Goal: Task Accomplishment & Management: Use online tool/utility

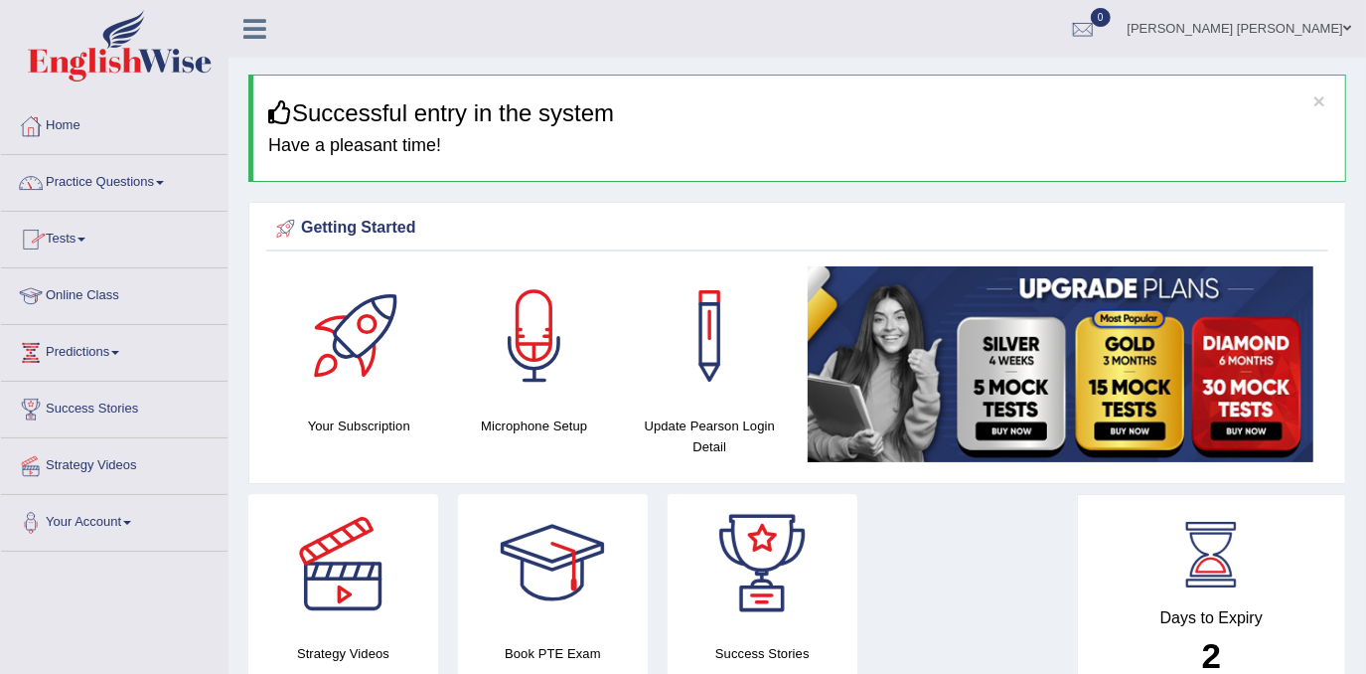
click at [118, 187] on link "Practice Questions" at bounding box center [114, 180] width 227 height 50
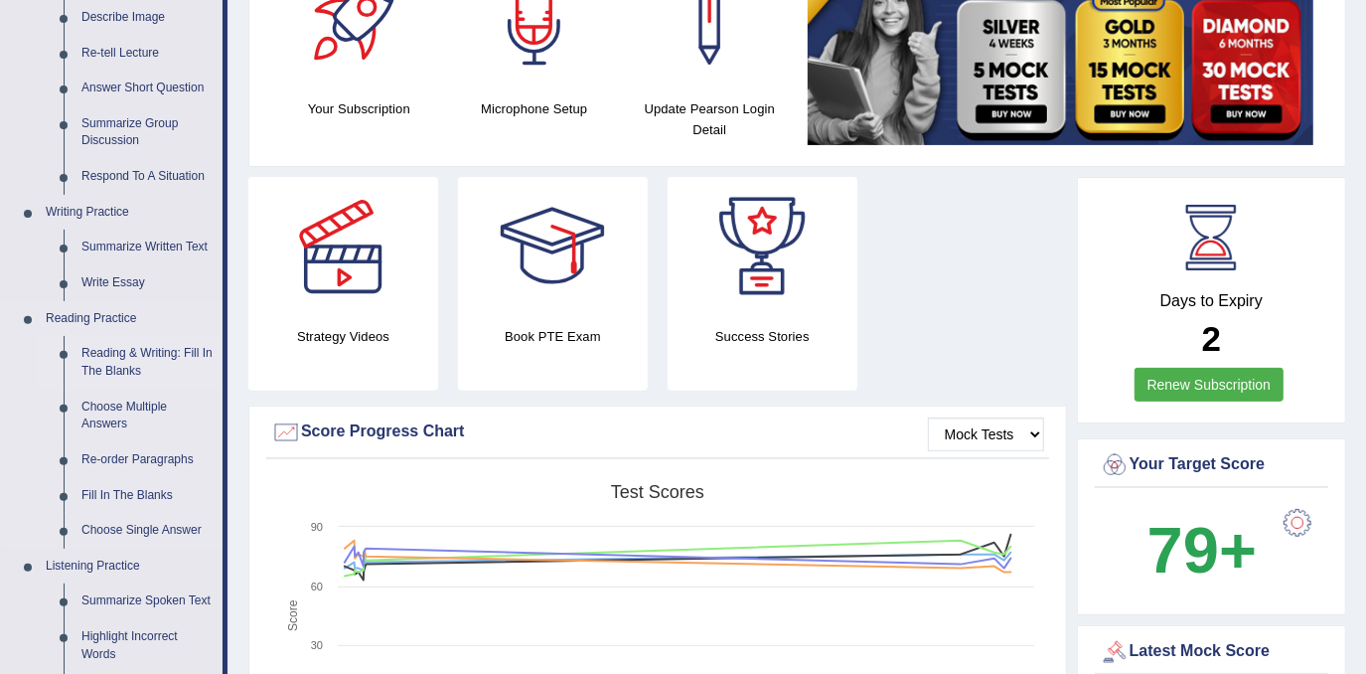
scroll to position [361, 0]
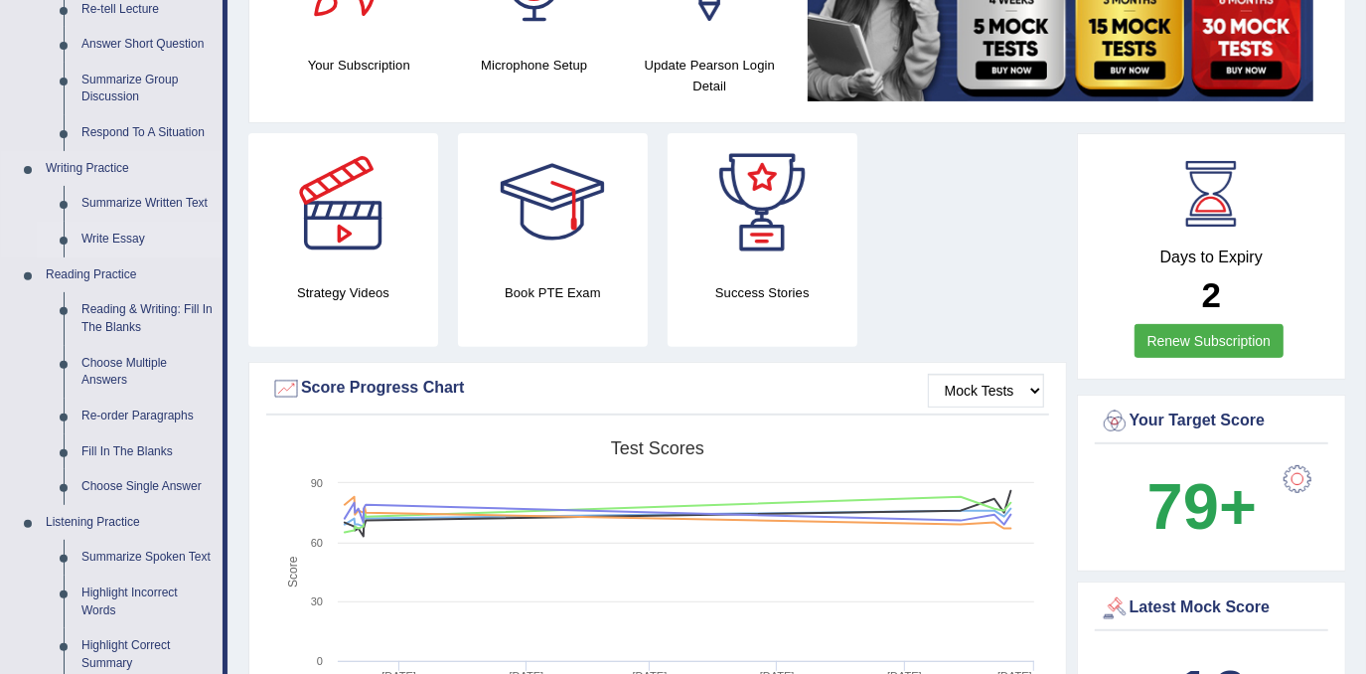
click at [137, 247] on link "Write Essay" at bounding box center [148, 240] width 150 height 36
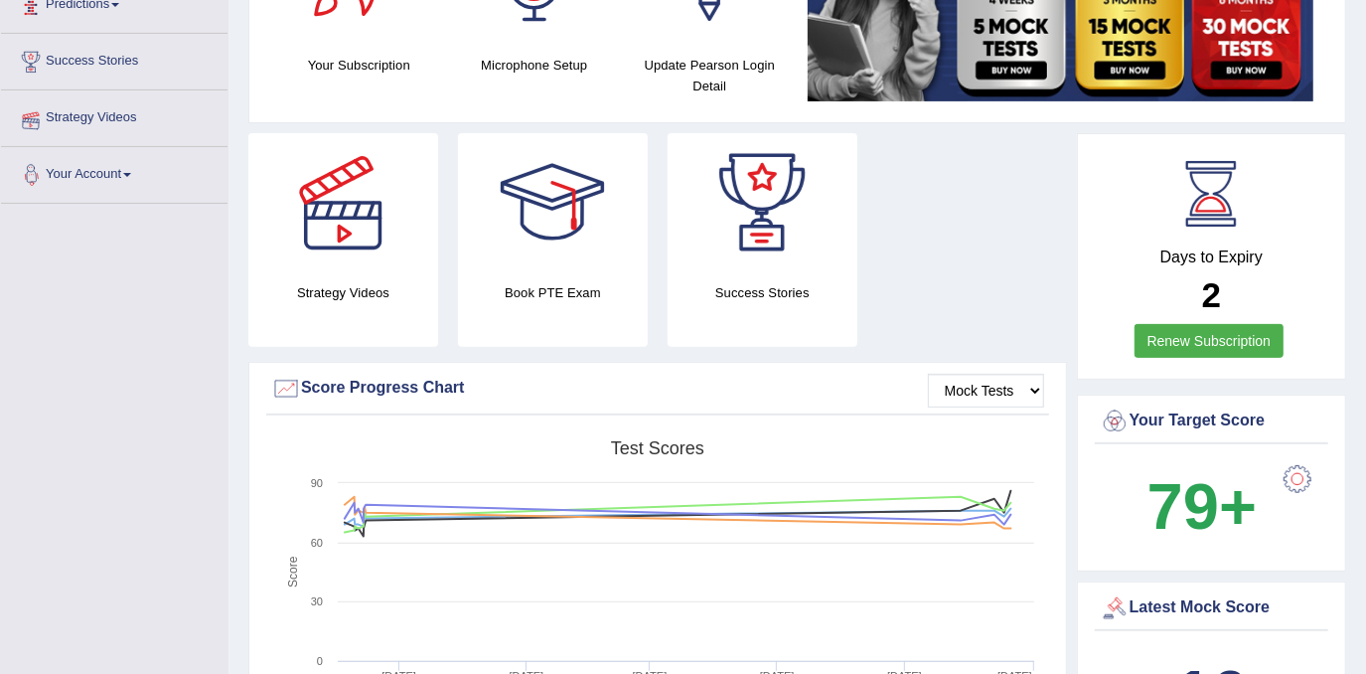
scroll to position [485, 0]
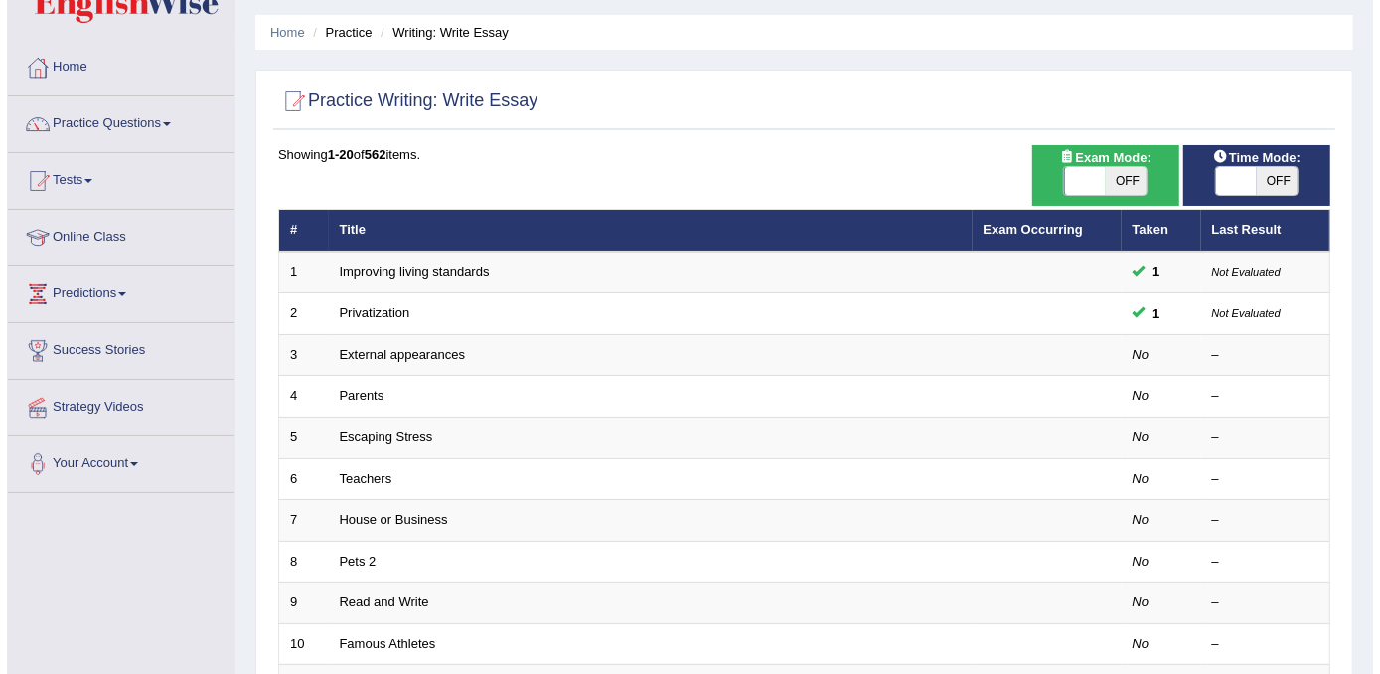
scroll to position [89, 0]
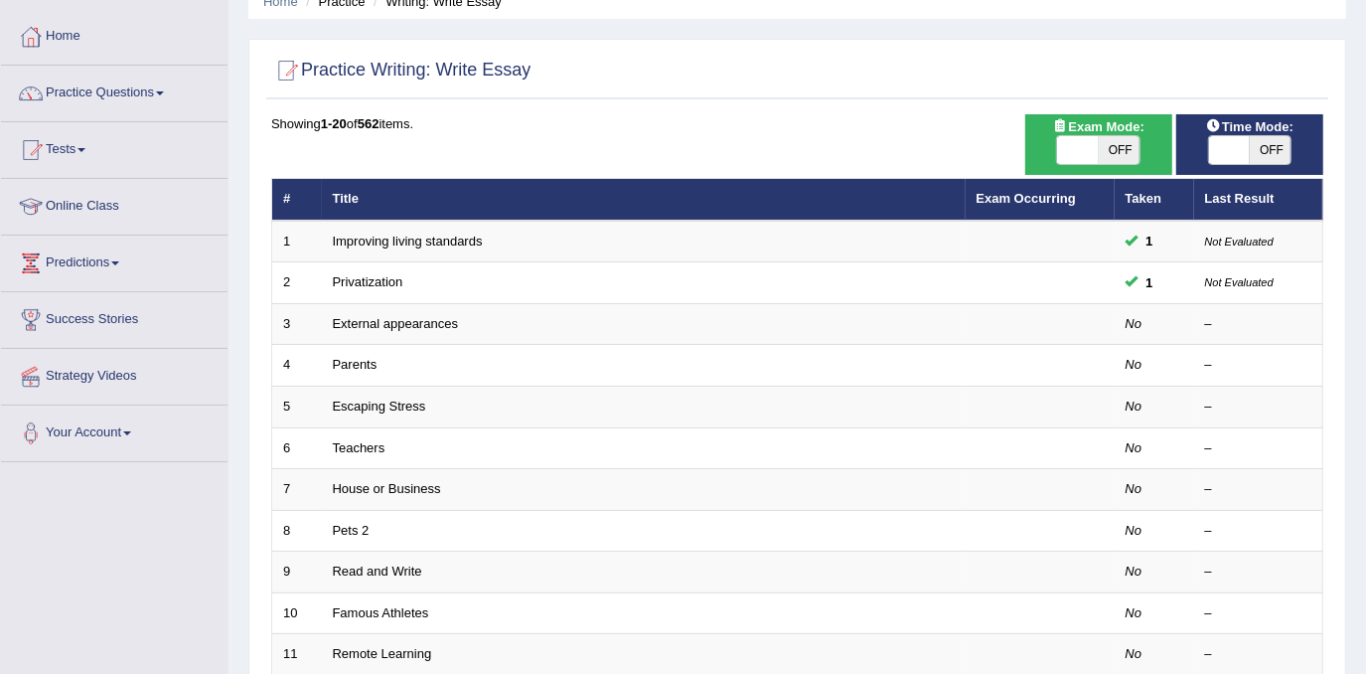
click at [1131, 138] on span "OFF" at bounding box center [1120, 150] width 42 height 28
checkbox input "true"
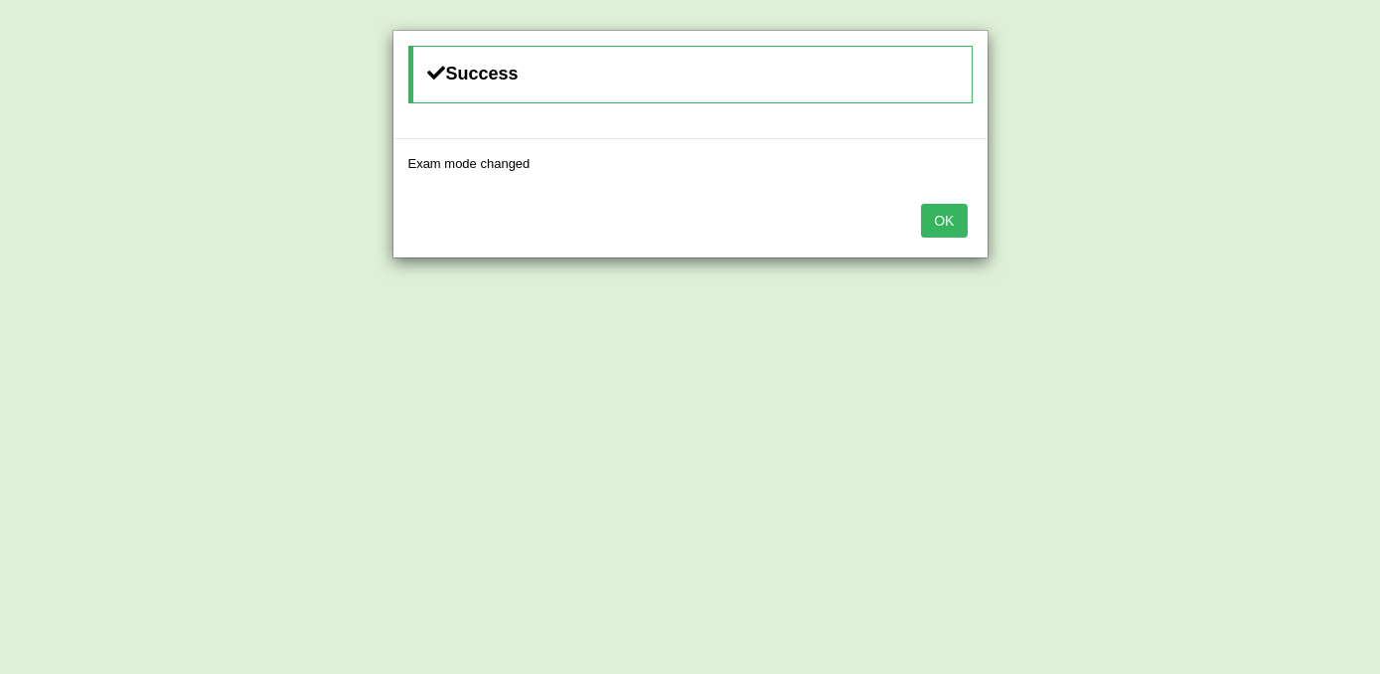
click at [964, 208] on button "OK" at bounding box center [944, 221] width 46 height 34
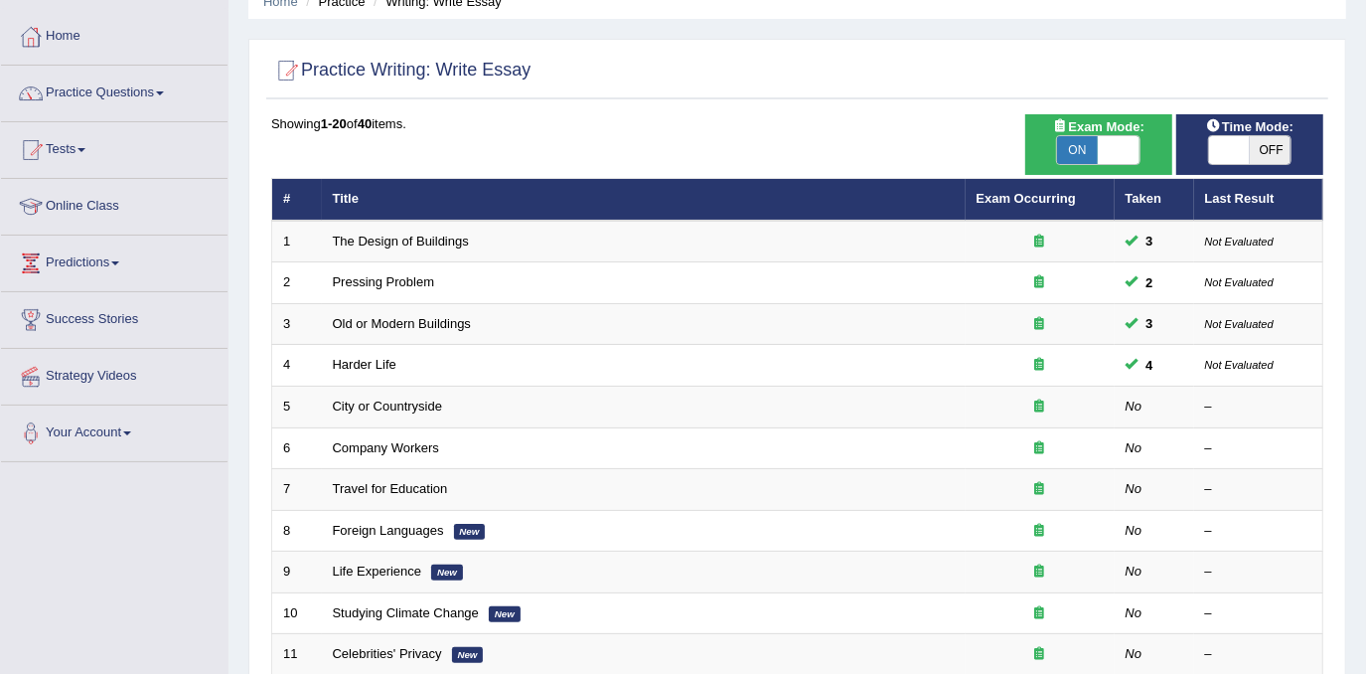
click at [1274, 149] on span "OFF" at bounding box center [1271, 150] width 42 height 28
checkbox input "true"
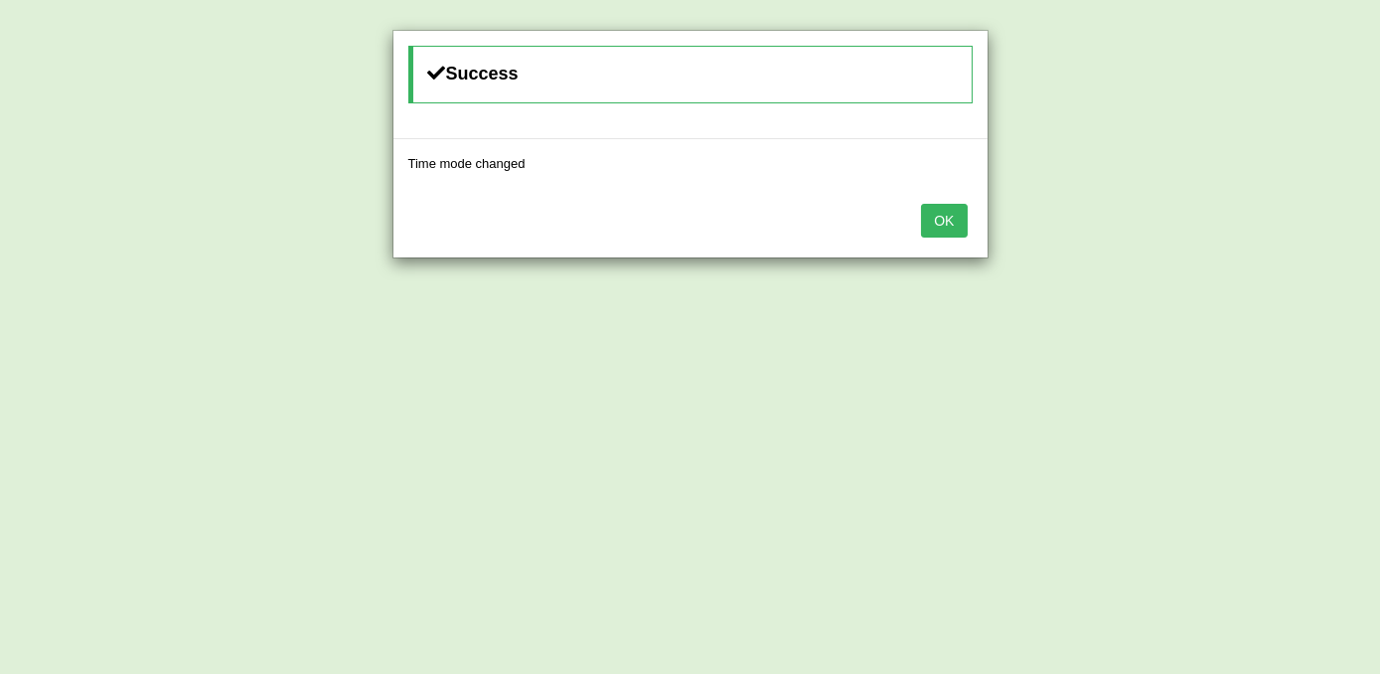
click at [932, 213] on button "OK" at bounding box center [944, 221] width 46 height 34
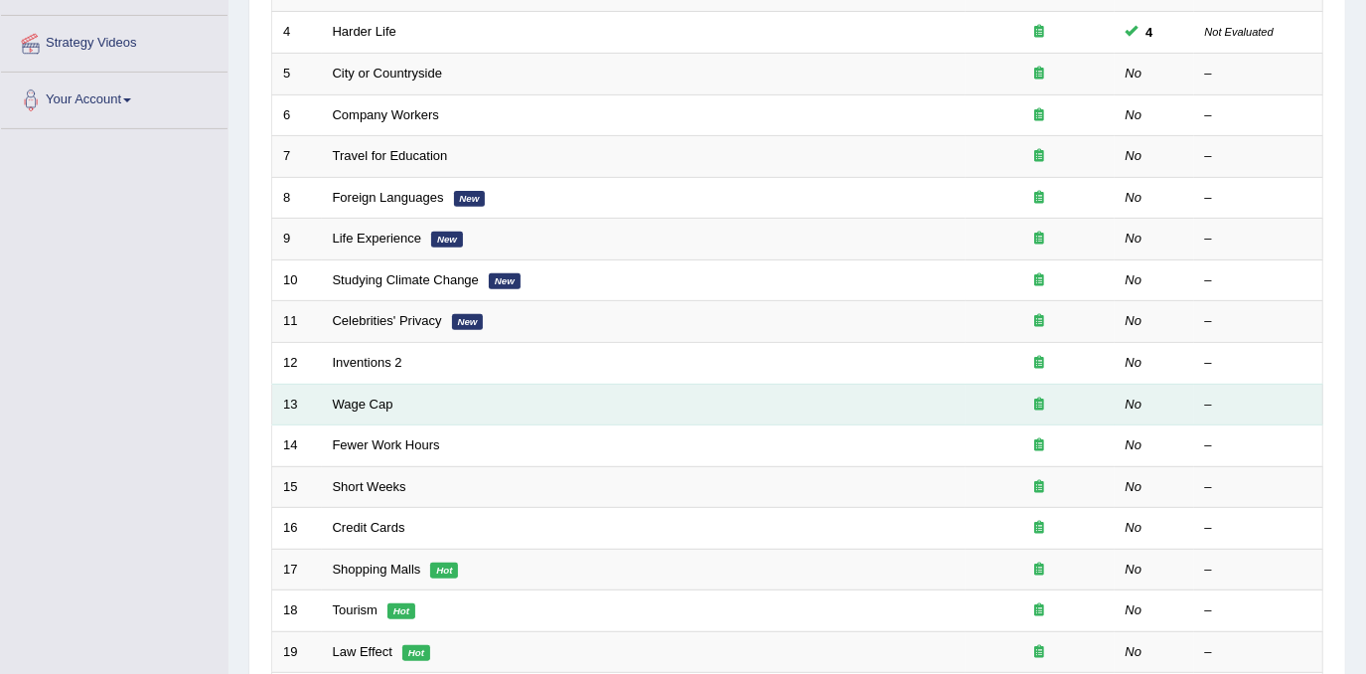
scroll to position [541, 0]
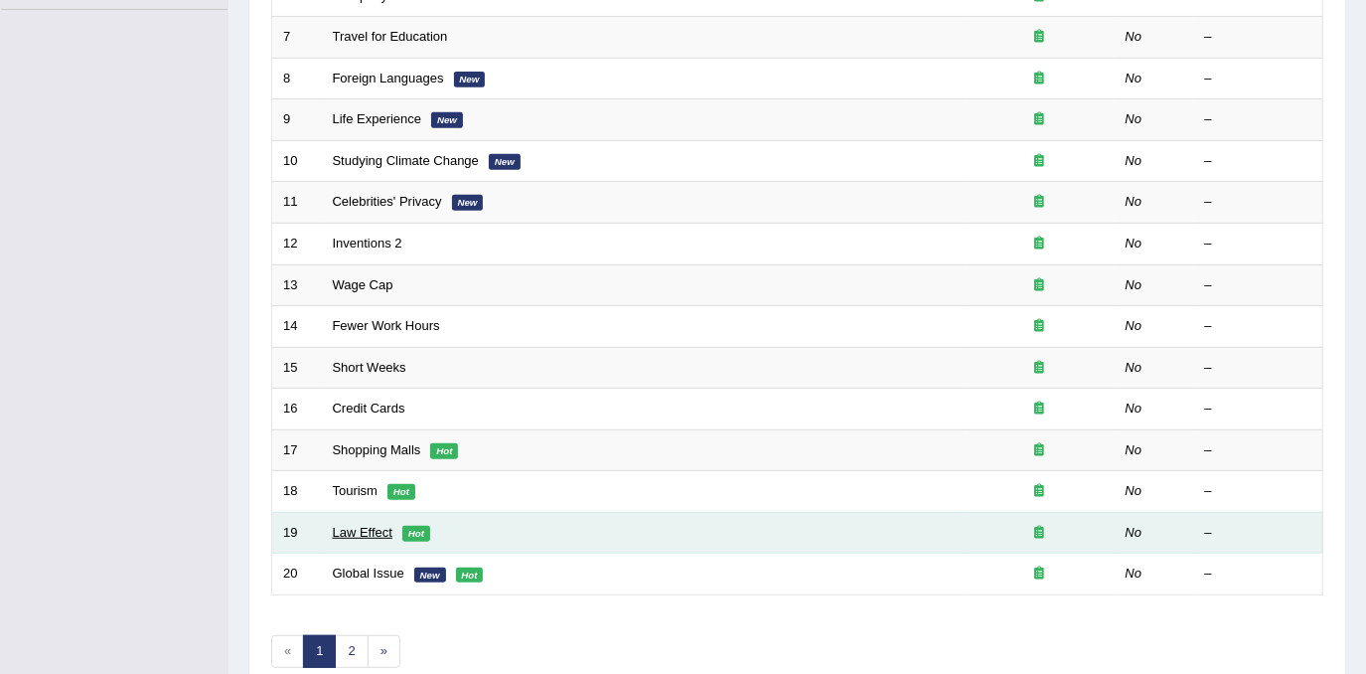
click at [372, 525] on link "Law Effect" at bounding box center [363, 532] width 60 height 15
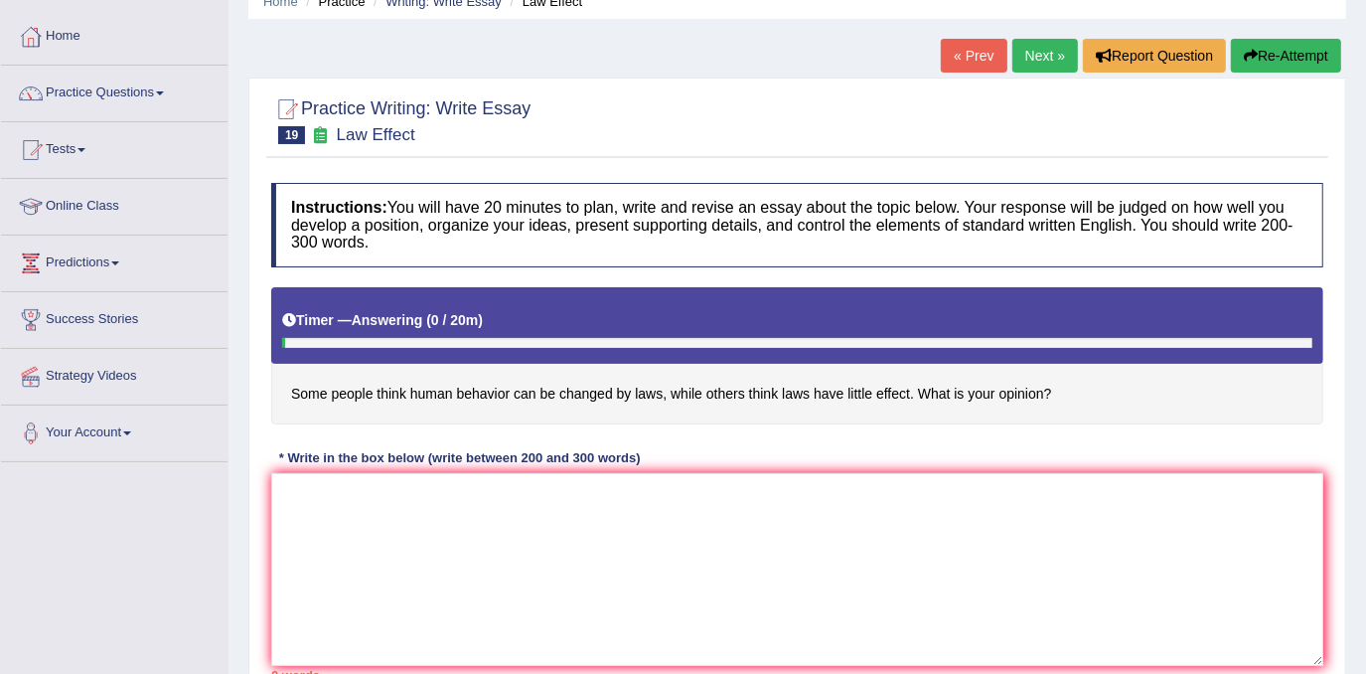
scroll to position [180, 0]
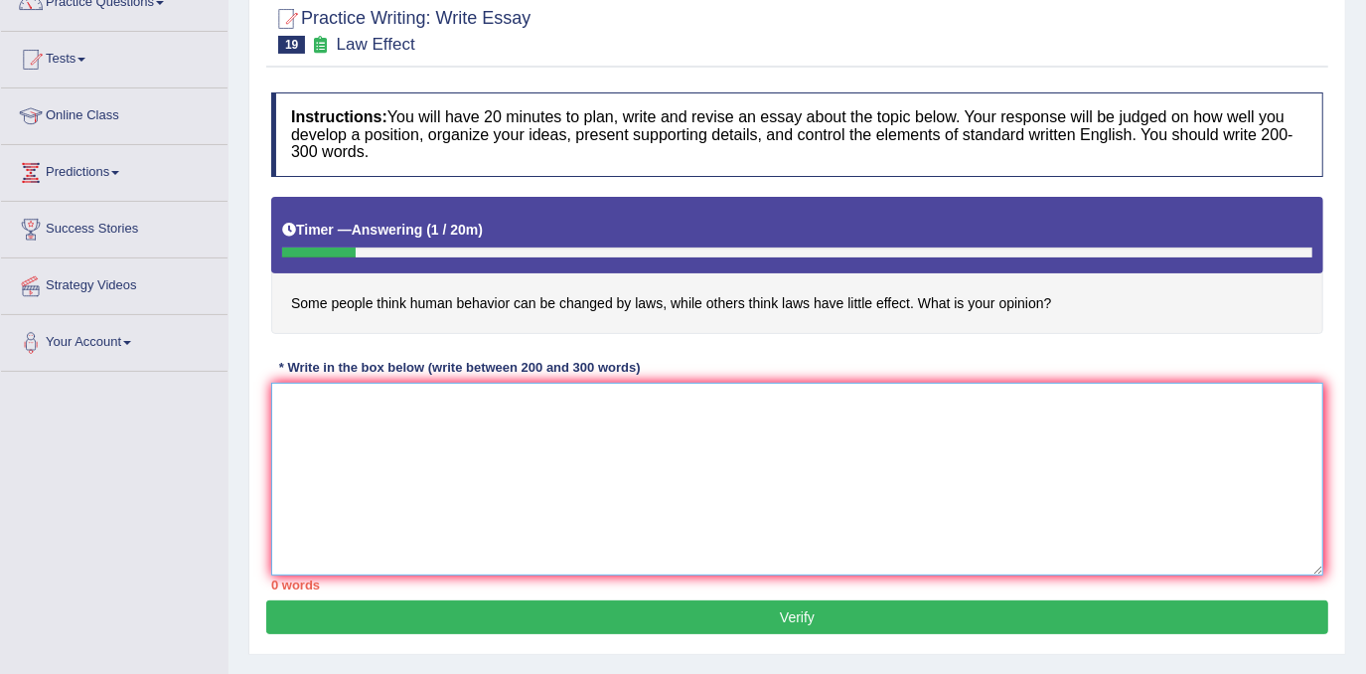
paste textarea "The increasing influence of [essay topic] on our lives has ignited numerous dis…"
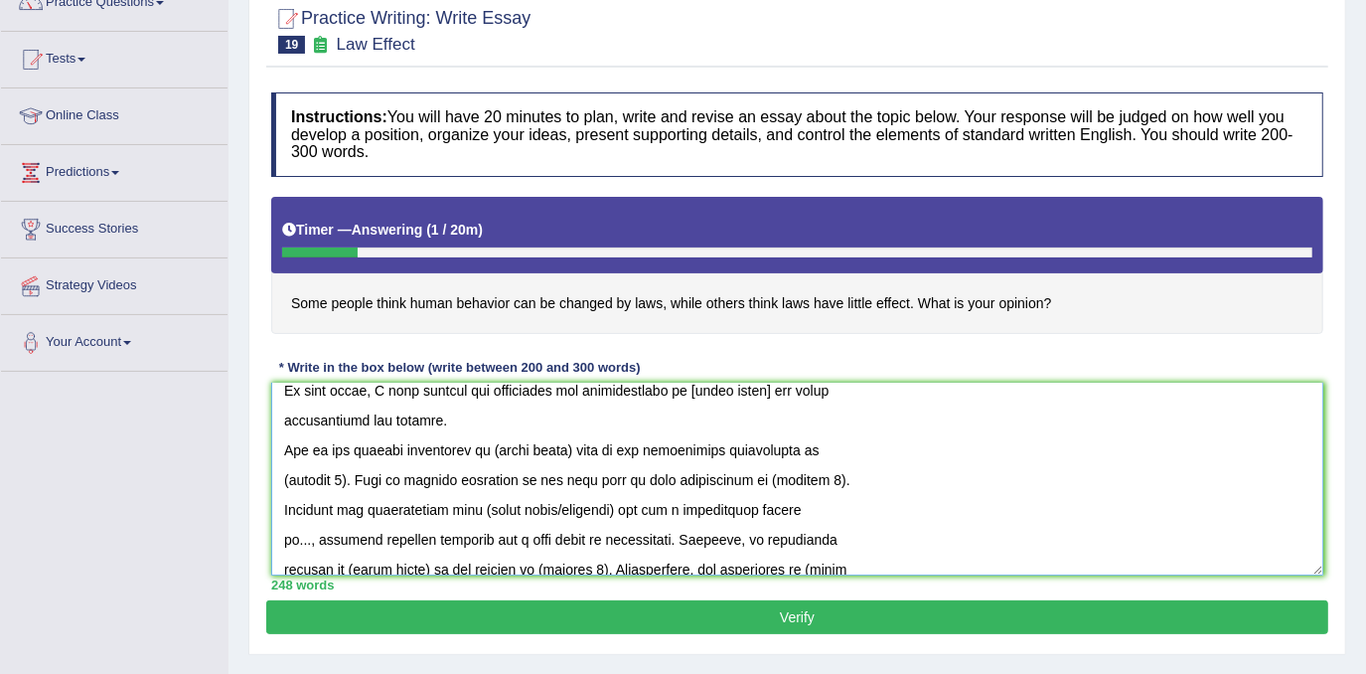
scroll to position [0, 0]
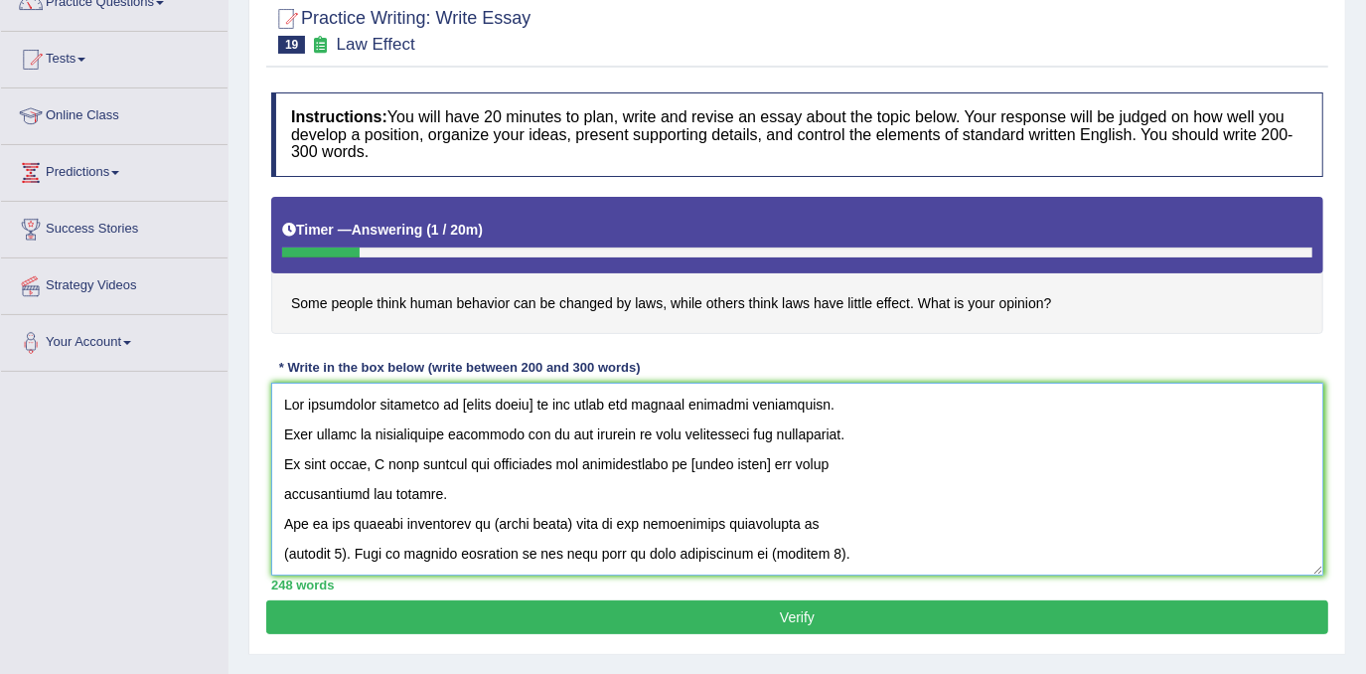
click at [534, 407] on textarea at bounding box center [797, 478] width 1052 height 193
drag, startPoint x: 477, startPoint y: 467, endPoint x: 759, endPoint y: 475, distance: 282.3
click at [763, 478] on textarea at bounding box center [797, 478] width 1052 height 193
click at [763, 465] on textarea at bounding box center [797, 478] width 1052 height 193
drag, startPoint x: 764, startPoint y: 463, endPoint x: 482, endPoint y: 478, distance: 282.5
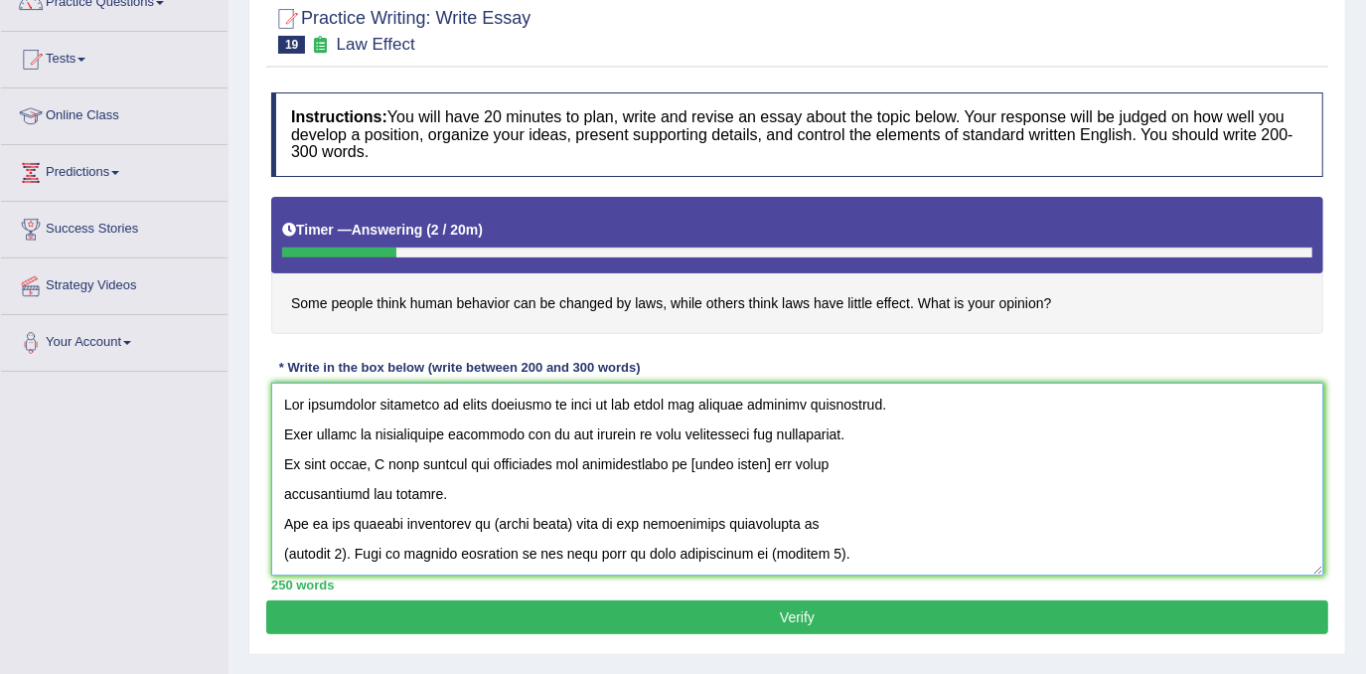
click at [482, 479] on textarea at bounding box center [797, 478] width 1052 height 193
click at [471, 472] on textarea at bounding box center [797, 478] width 1052 height 193
drag, startPoint x: 447, startPoint y: 464, endPoint x: 764, endPoint y: 463, distance: 316.9
click at [764, 463] on textarea at bounding box center [797, 478] width 1052 height 193
click at [613, 481] on textarea at bounding box center [797, 478] width 1052 height 193
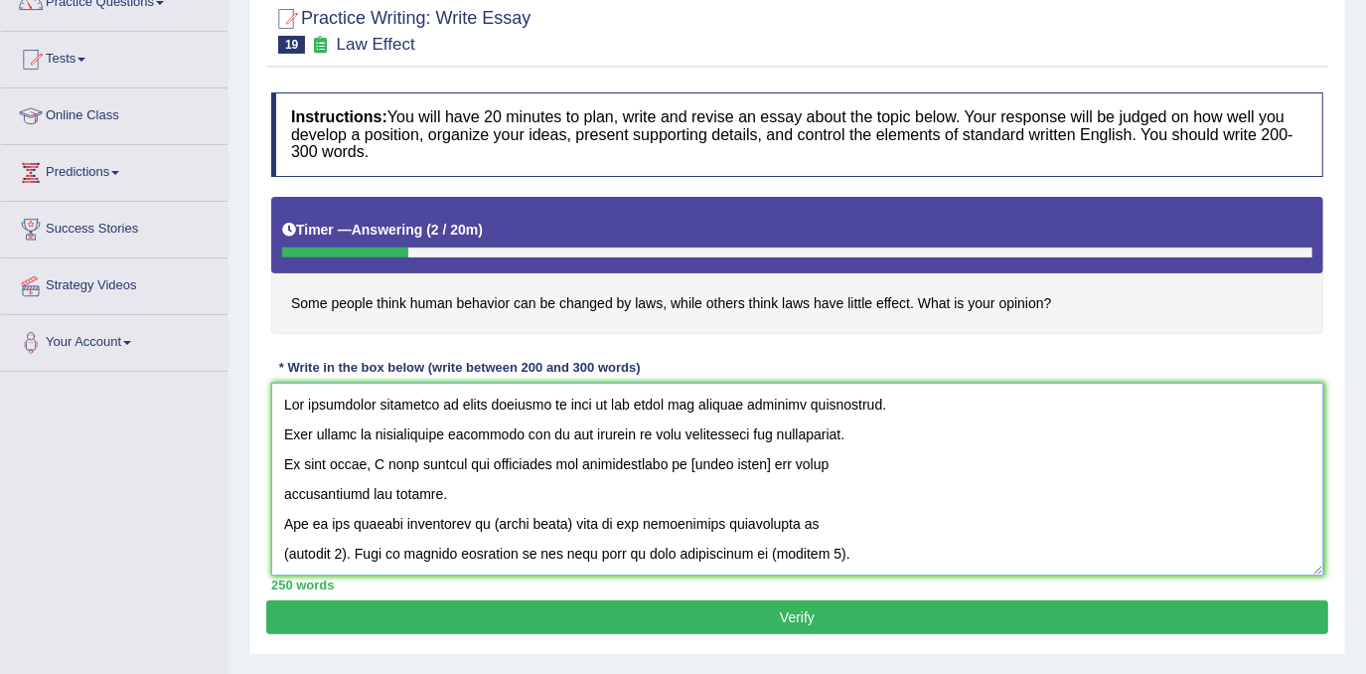
drag, startPoint x: 682, startPoint y: 466, endPoint x: 765, endPoint y: 463, distance: 83.5
click at [765, 463] on textarea at bounding box center [797, 478] width 1052 height 193
click at [688, 470] on textarea at bounding box center [797, 478] width 1052 height 193
click at [561, 519] on textarea at bounding box center [797, 478] width 1052 height 193
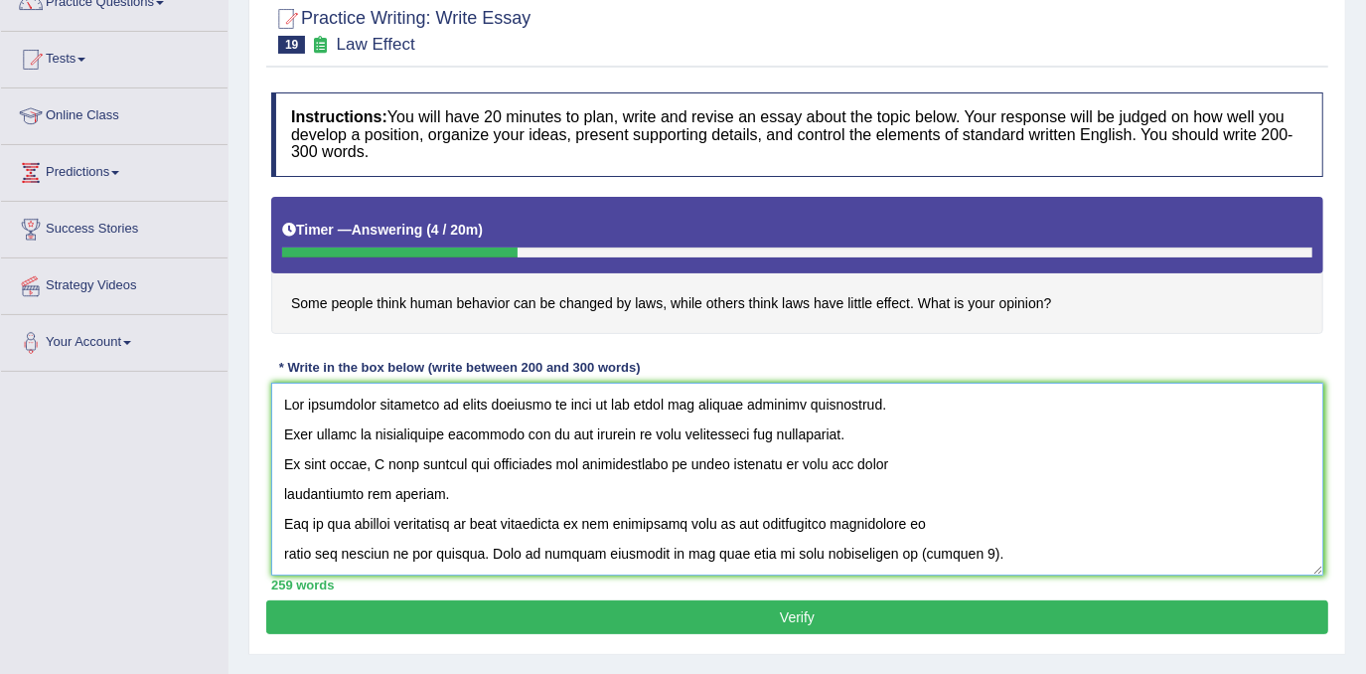
scroll to position [89, 0]
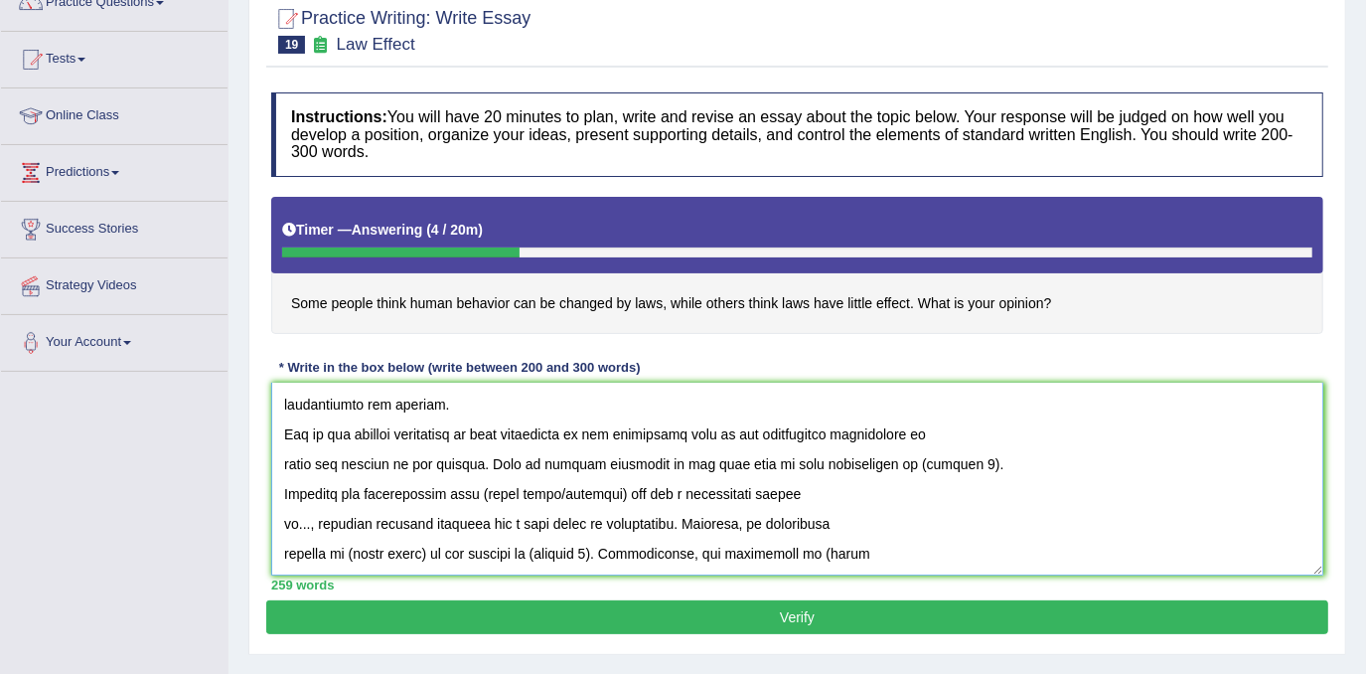
click at [937, 463] on textarea at bounding box center [797, 478] width 1052 height 193
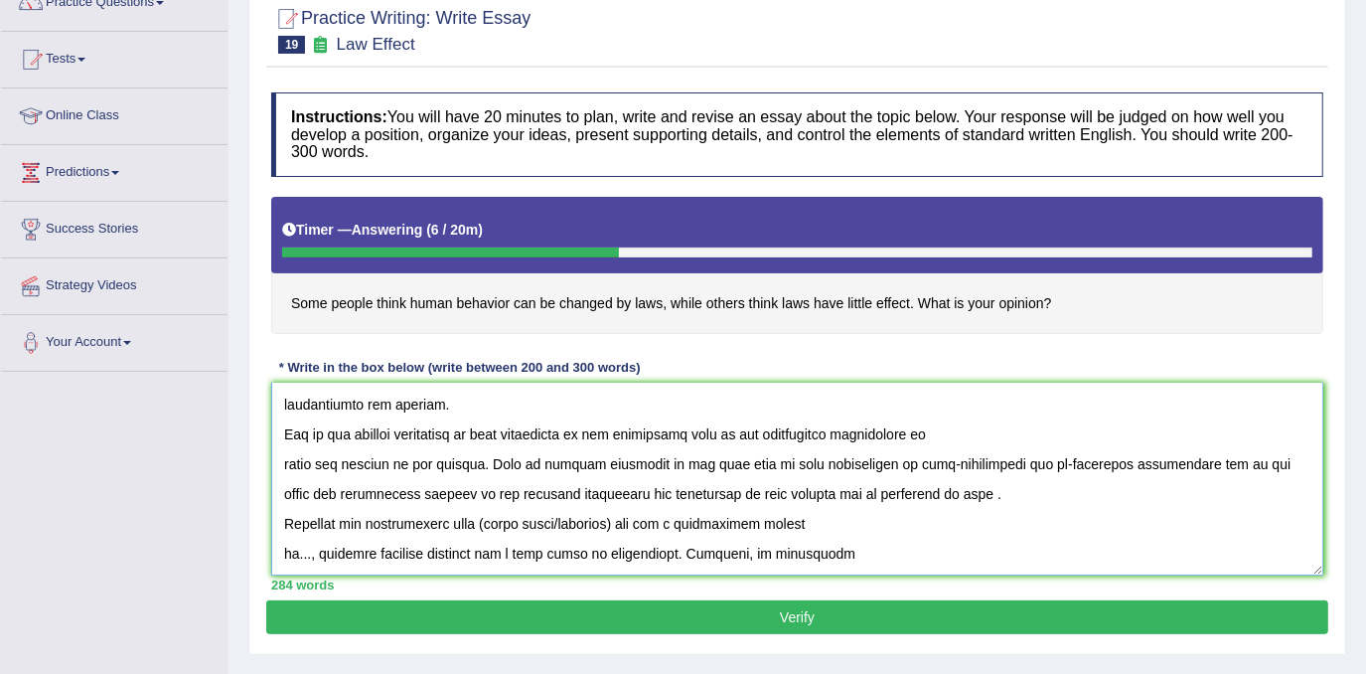
click at [720, 486] on textarea at bounding box center [797, 478] width 1052 height 193
click at [628, 523] on textarea at bounding box center [797, 478] width 1052 height 193
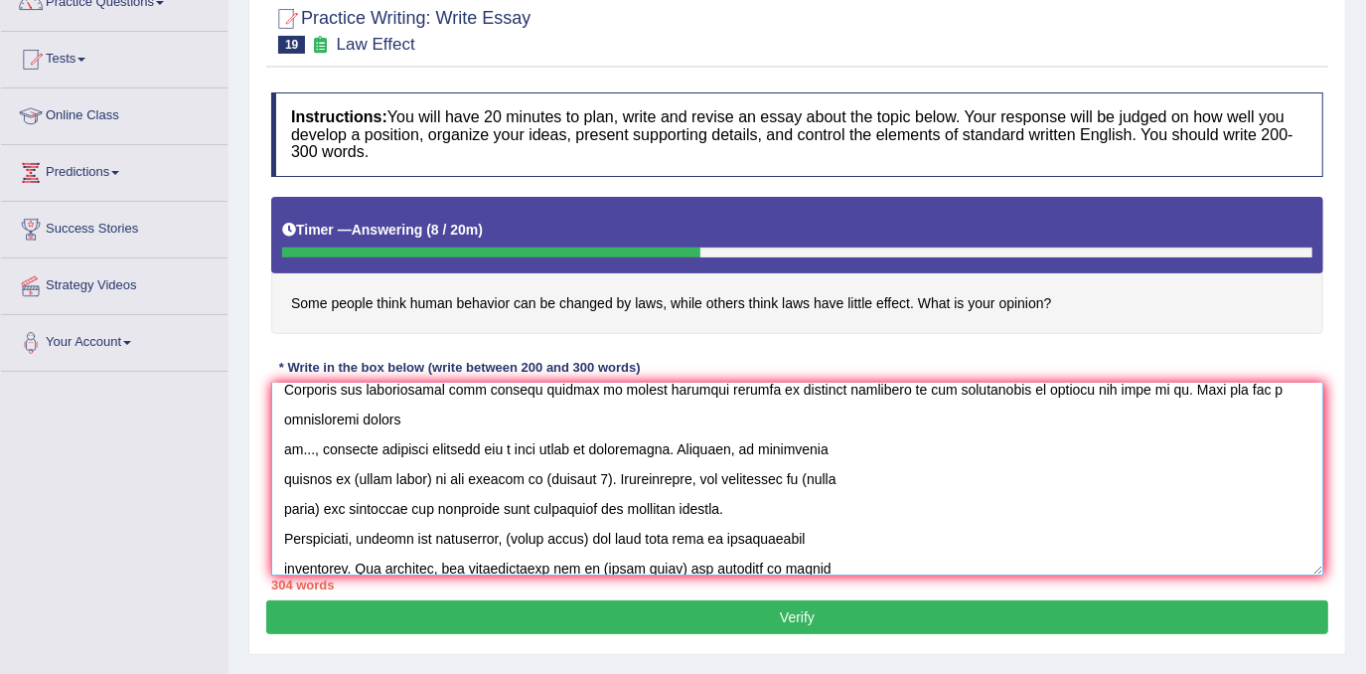
scroll to position [180, 0]
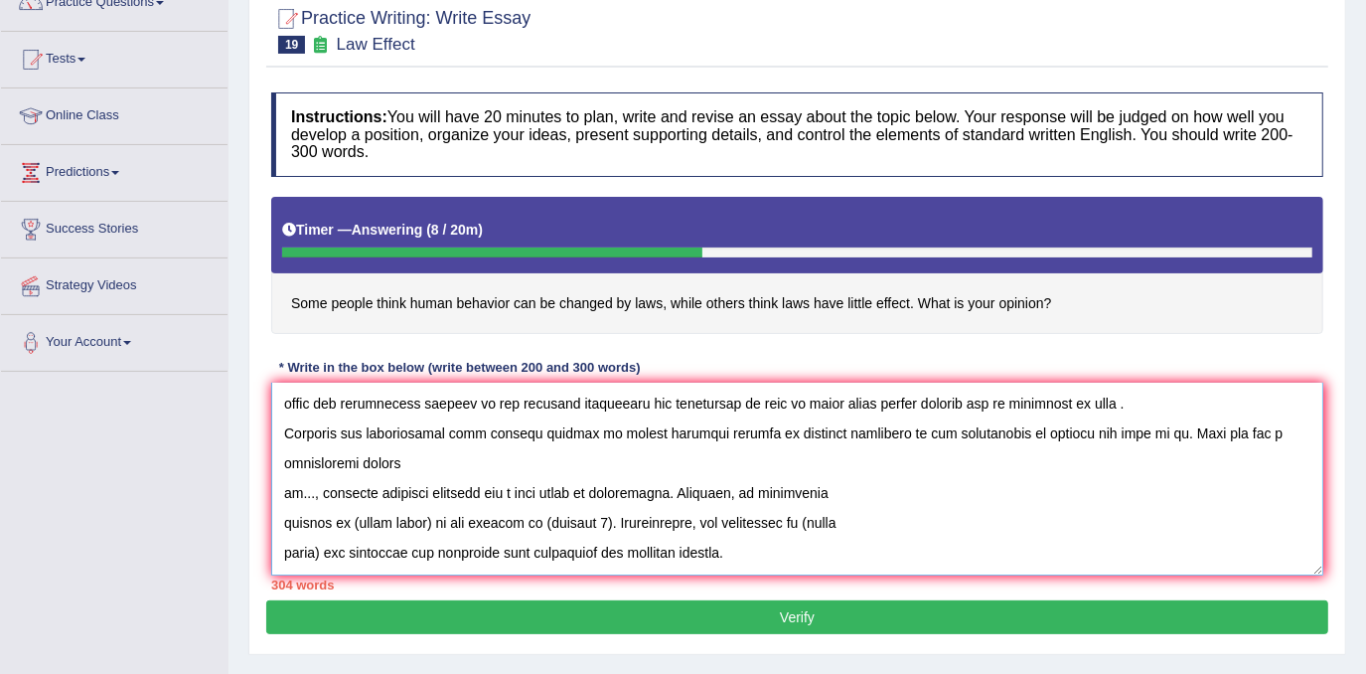
click at [308, 494] on textarea at bounding box center [797, 478] width 1052 height 193
click at [312, 492] on textarea at bounding box center [797, 478] width 1052 height 193
click at [298, 499] on textarea at bounding box center [797, 478] width 1052 height 193
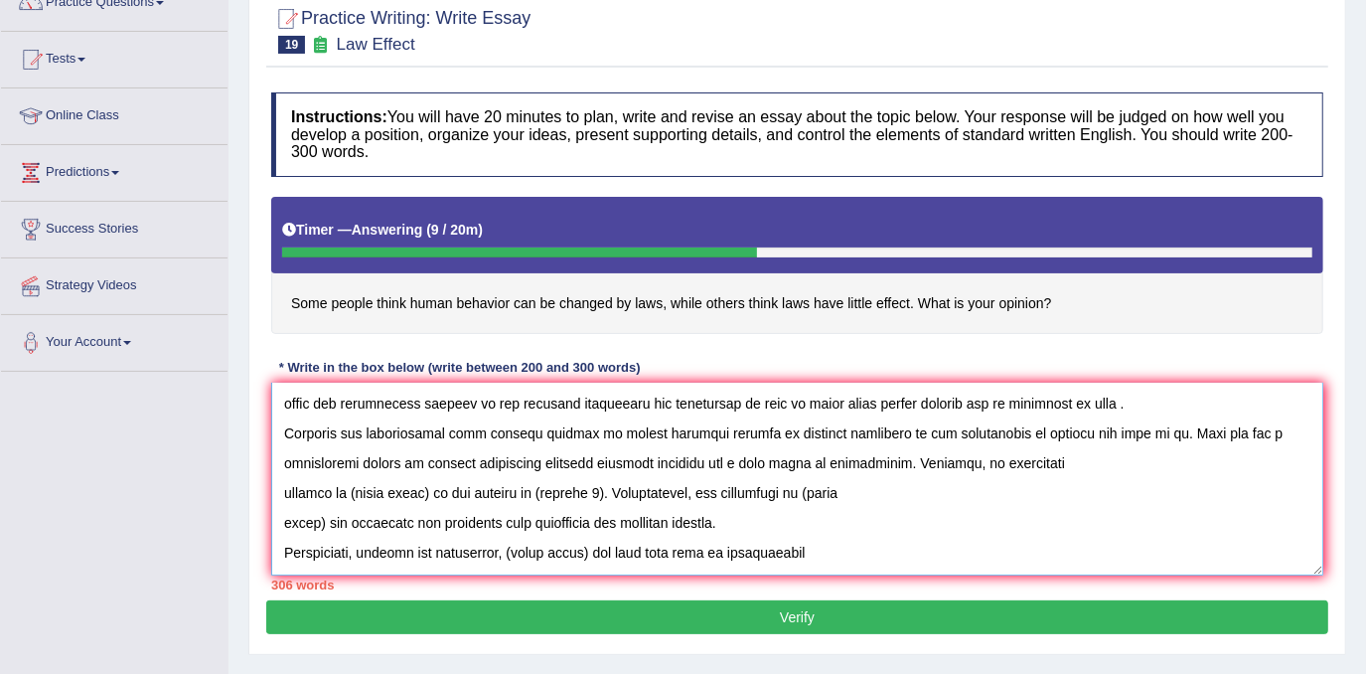
click at [429, 494] on textarea at bounding box center [797, 478] width 1052 height 193
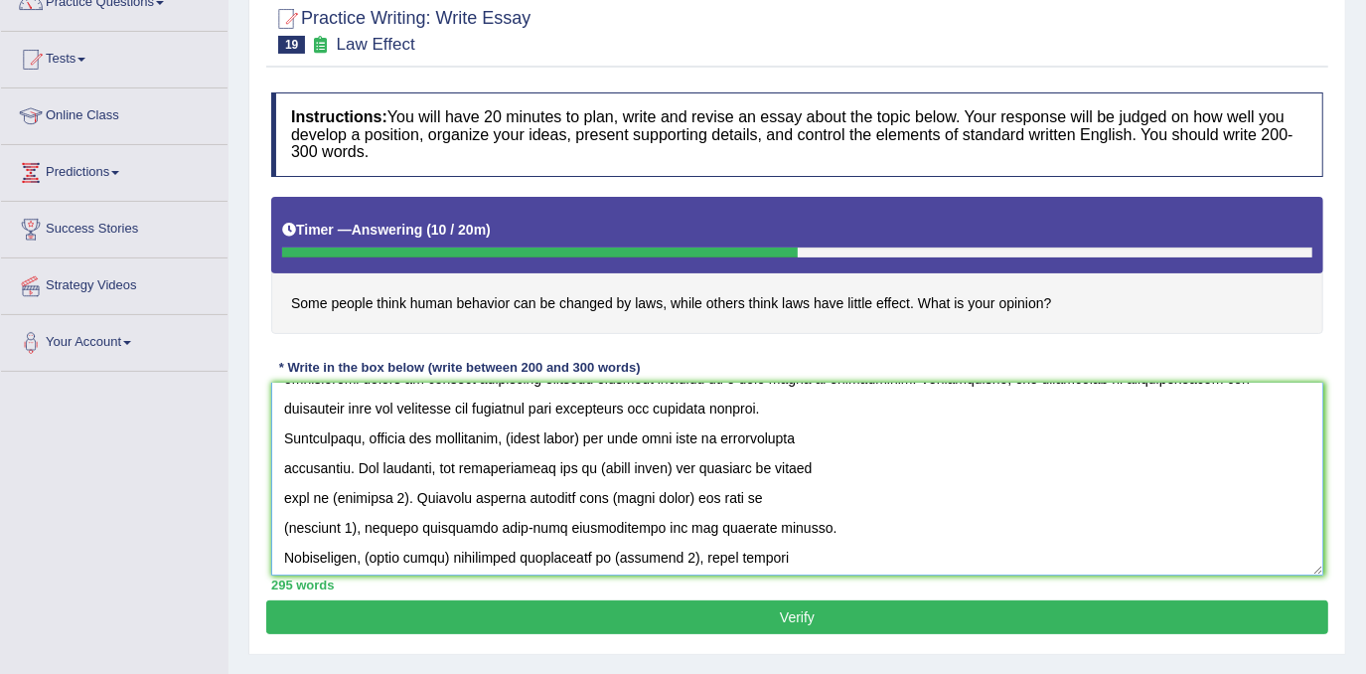
scroll to position [270, 0]
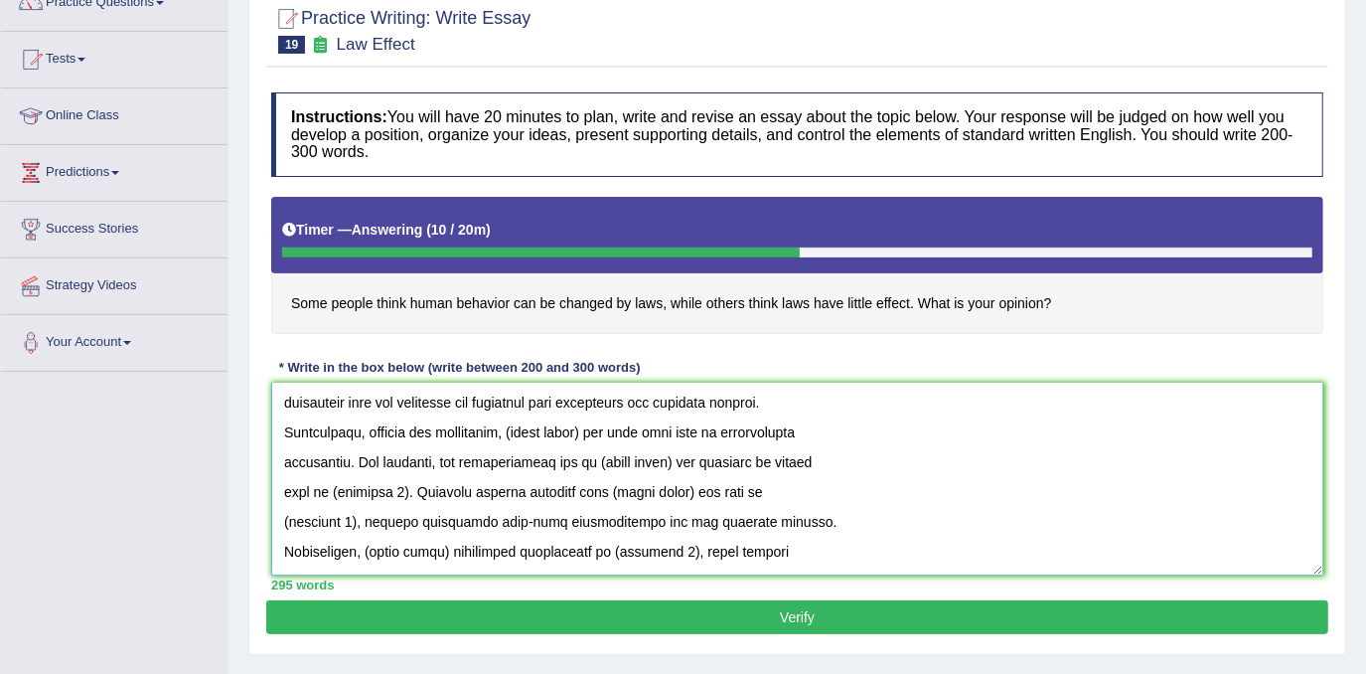
click at [595, 435] on textarea at bounding box center [797, 478] width 1052 height 193
click at [671, 456] on textarea at bounding box center [797, 478] width 1052 height 193
click at [412, 492] on textarea at bounding box center [797, 478] width 1052 height 193
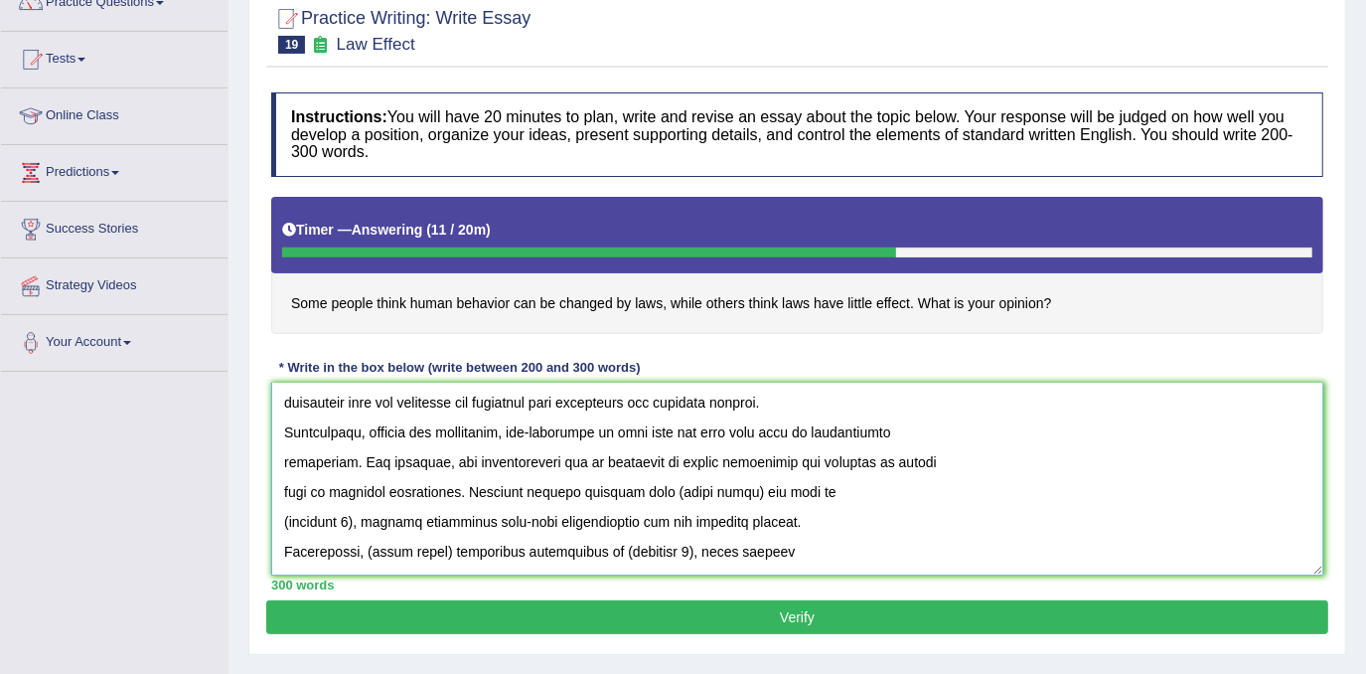
click at [775, 462] on textarea at bounding box center [797, 478] width 1052 height 193
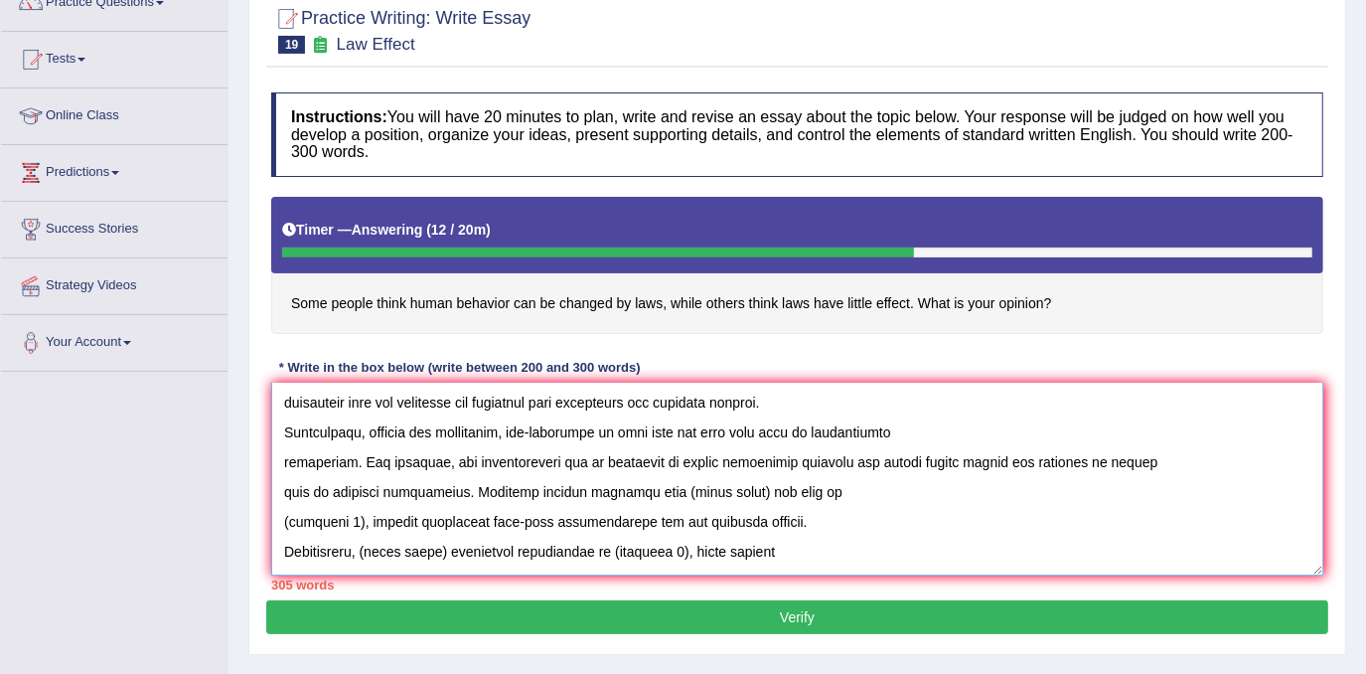
click at [744, 489] on textarea at bounding box center [797, 478] width 1052 height 193
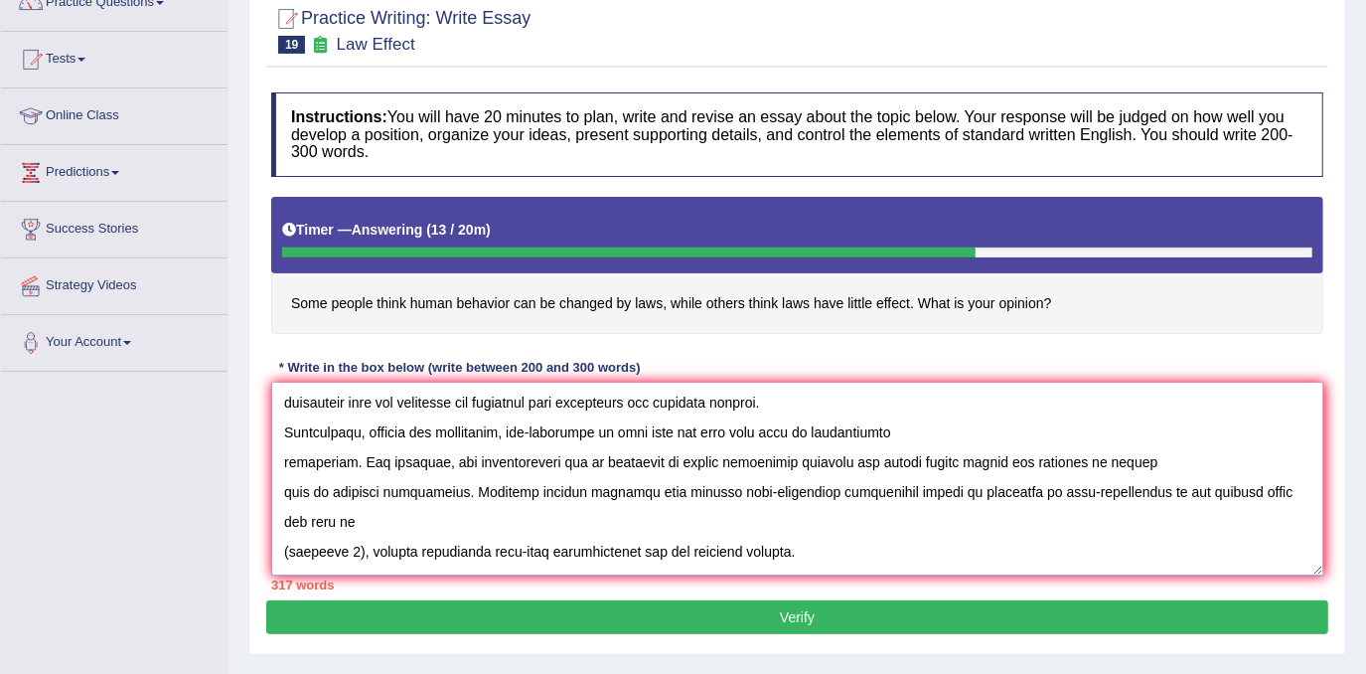
click at [359, 565] on textarea at bounding box center [797, 478] width 1052 height 193
click at [362, 552] on textarea at bounding box center [797, 478] width 1052 height 193
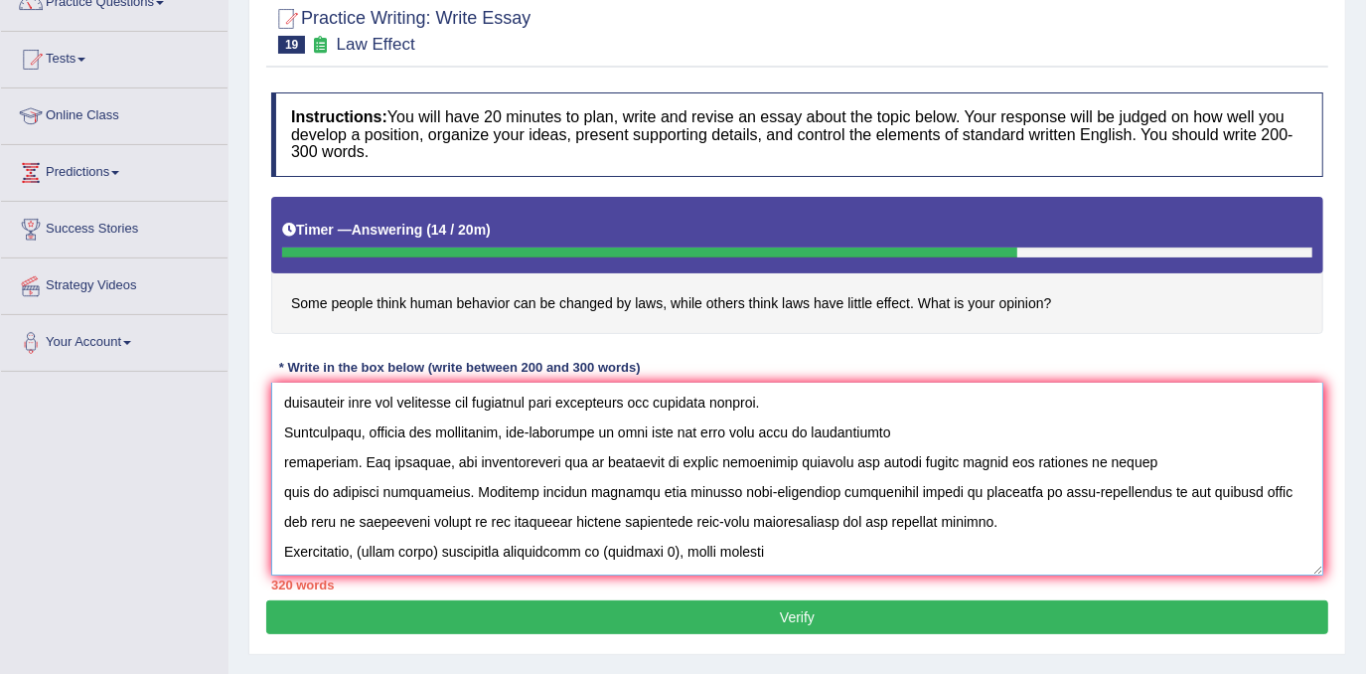
click at [448, 546] on textarea at bounding box center [797, 478] width 1052 height 193
click at [1076, 541] on textarea at bounding box center [797, 478] width 1052 height 193
click at [1195, 531] on textarea at bounding box center [797, 478] width 1052 height 193
click at [1184, 558] on textarea at bounding box center [797, 478] width 1052 height 193
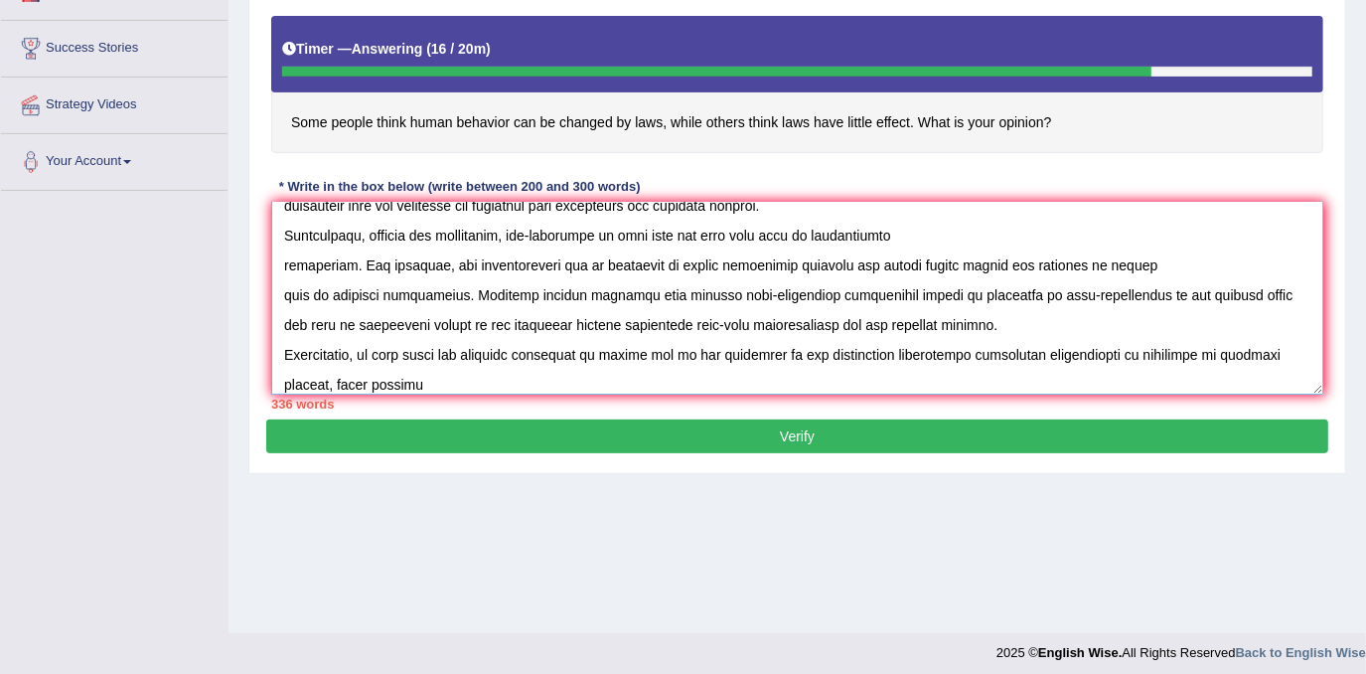
scroll to position [376, 0]
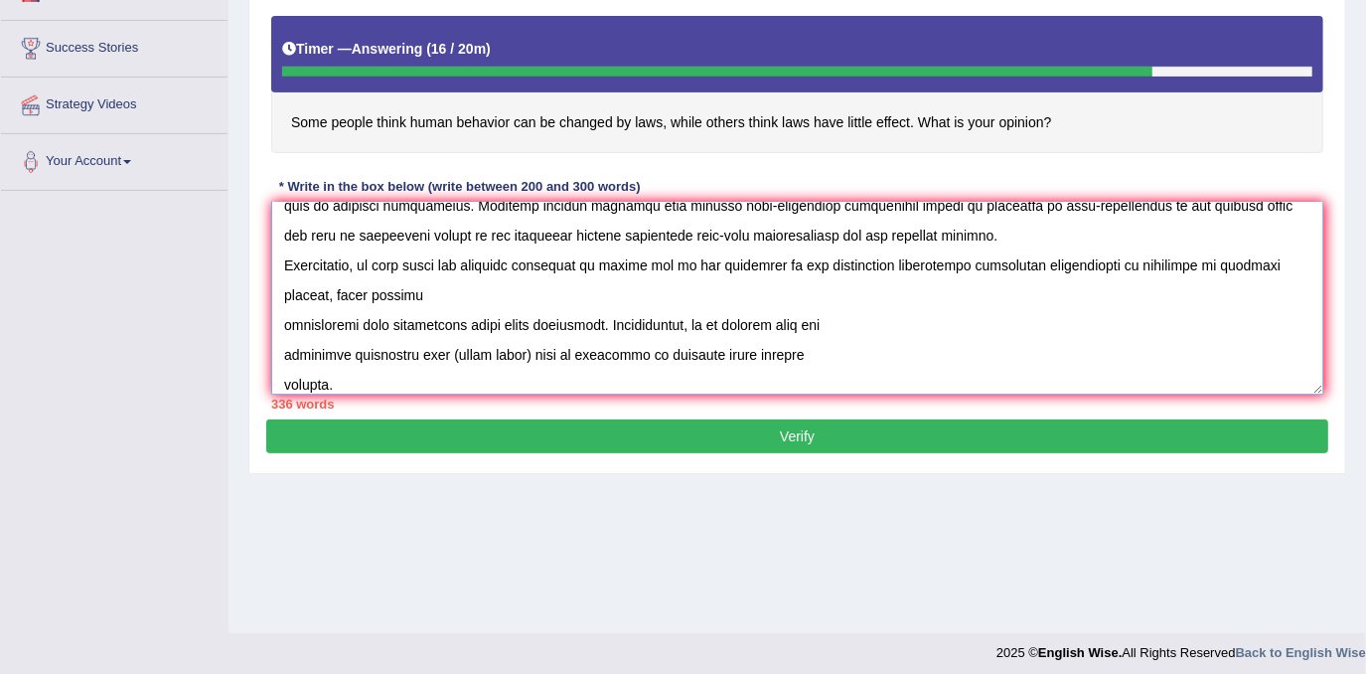
click at [283, 326] on textarea at bounding box center [797, 298] width 1052 height 193
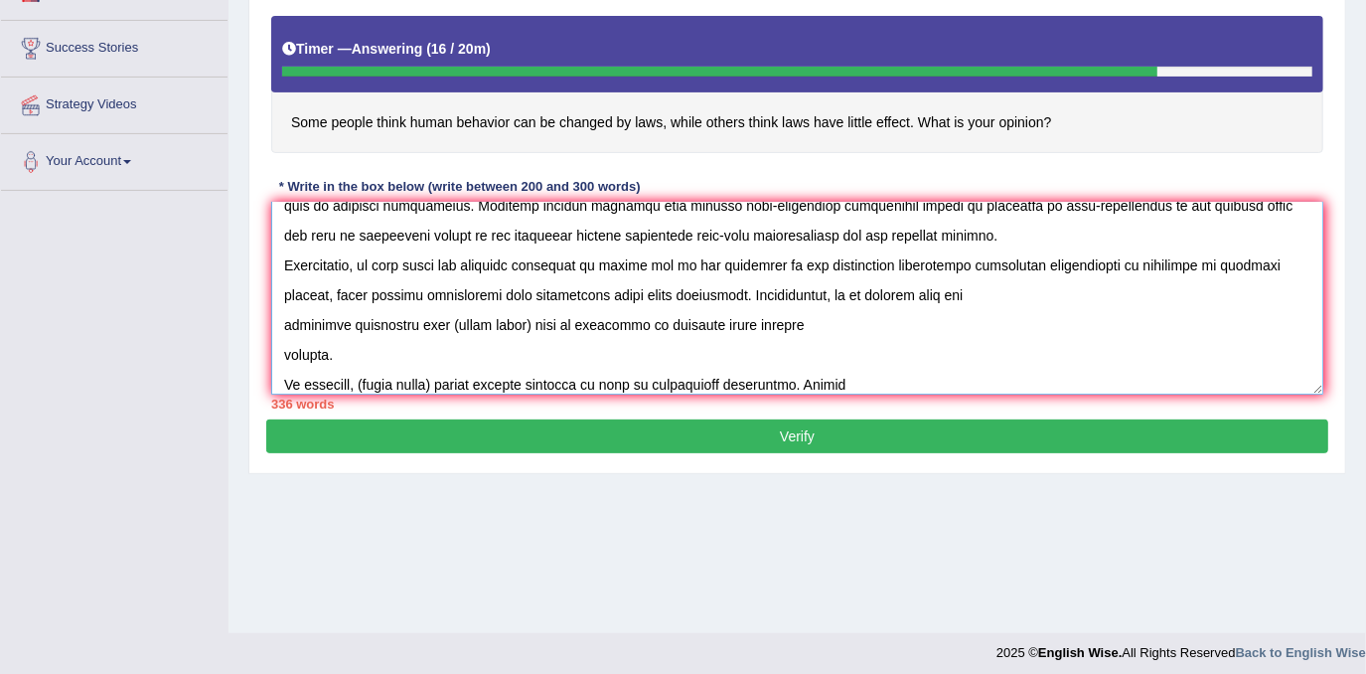
click at [531, 325] on textarea at bounding box center [797, 298] width 1052 height 193
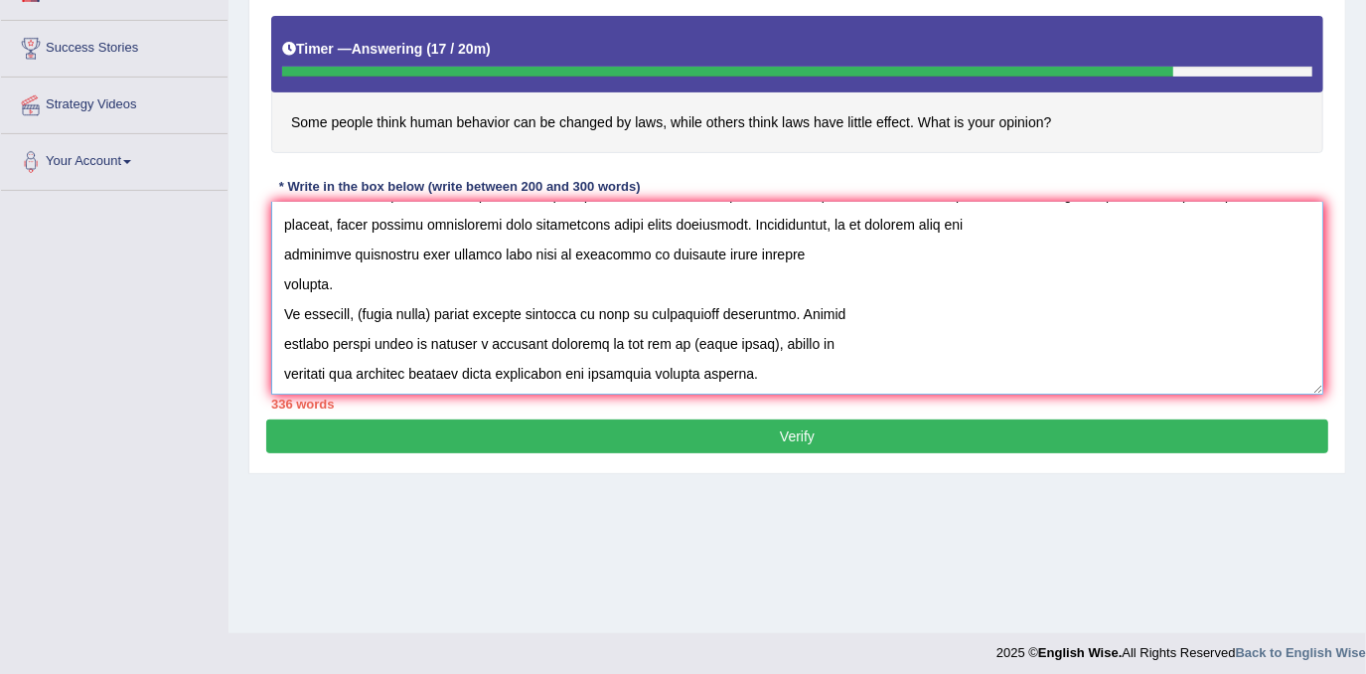
scroll to position [447, 0]
click at [445, 316] on textarea at bounding box center [797, 298] width 1052 height 193
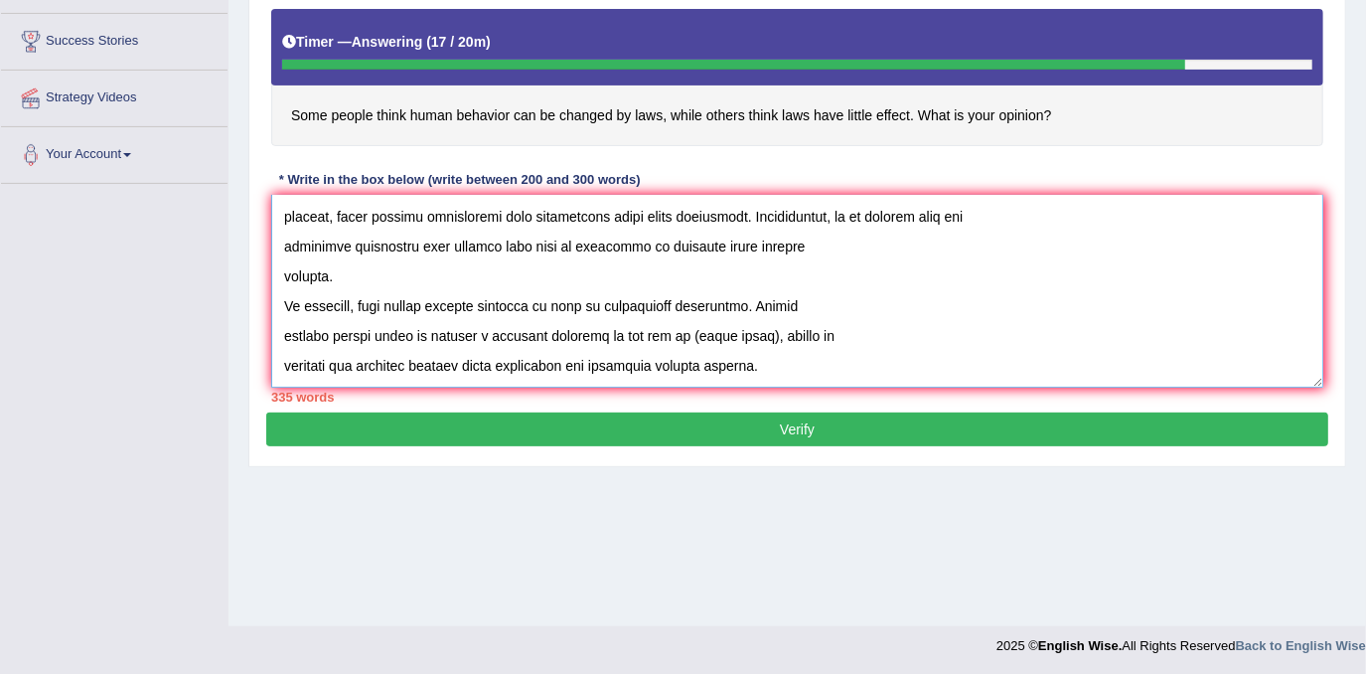
scroll to position [369, 0]
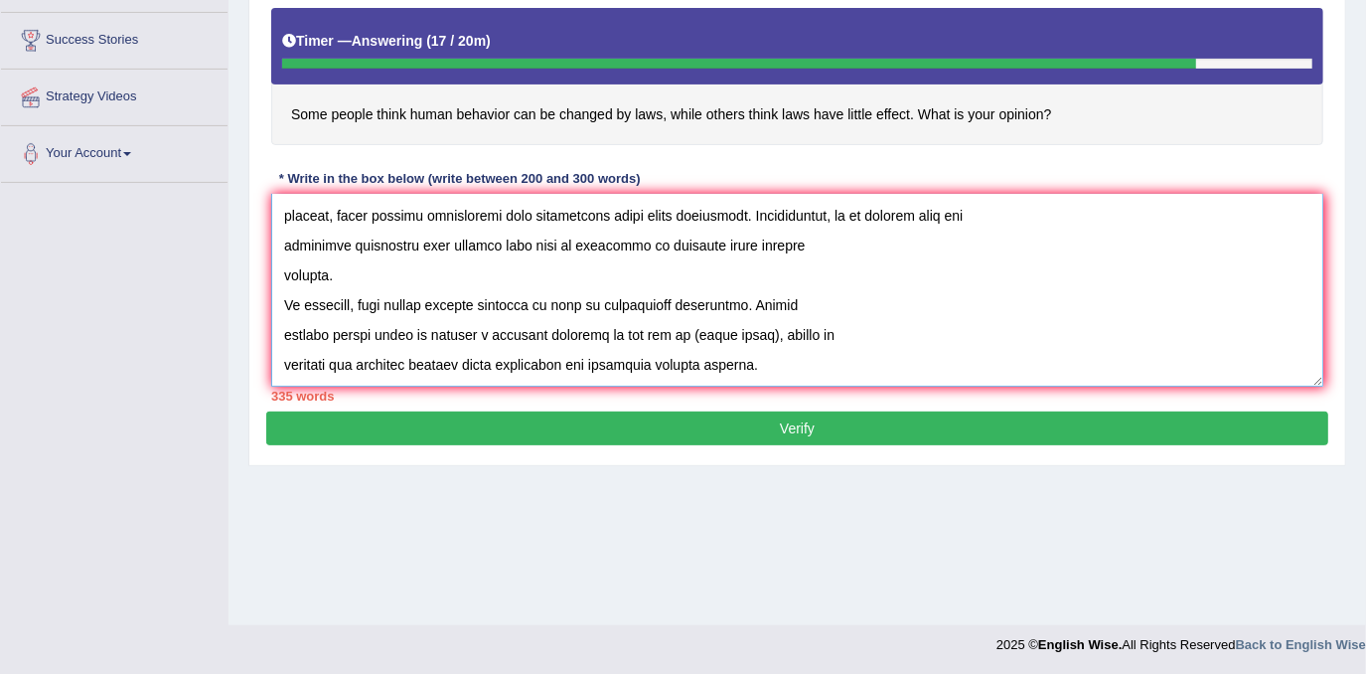
drag, startPoint x: 736, startPoint y: 302, endPoint x: 362, endPoint y: 303, distance: 374.6
click at [362, 303] on textarea at bounding box center [797, 290] width 1052 height 193
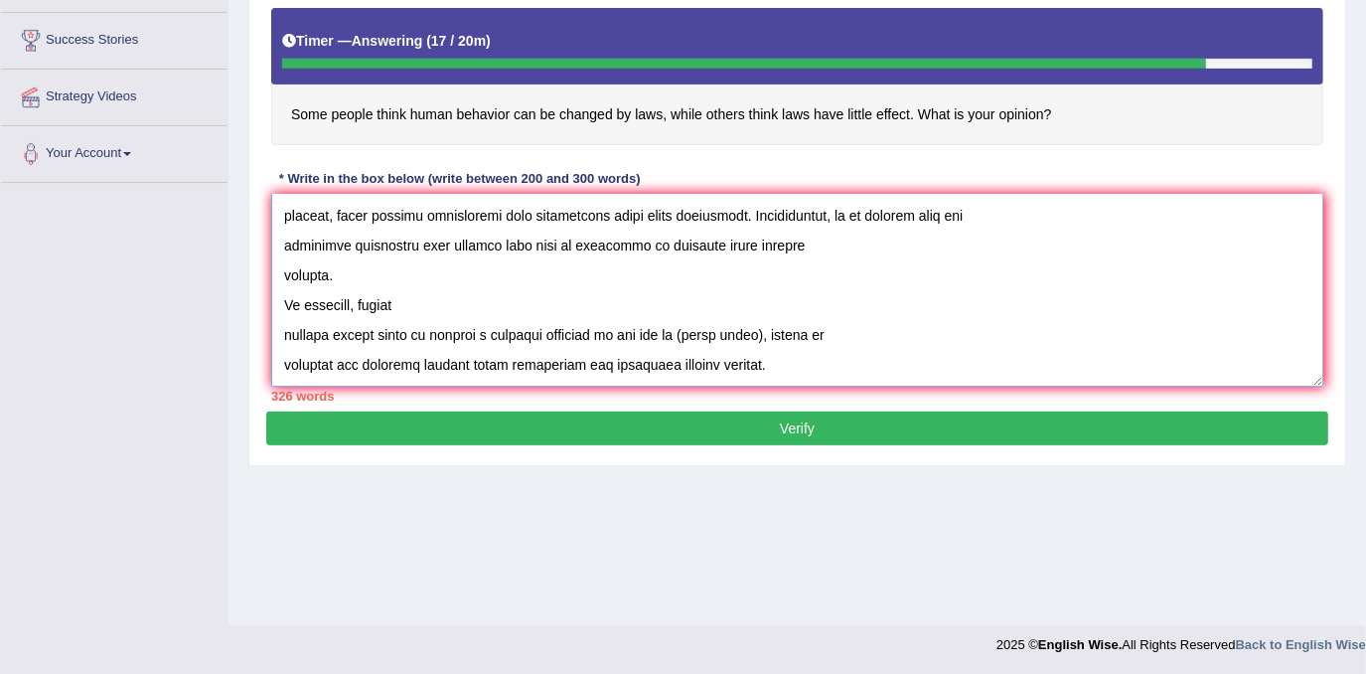
click at [288, 335] on textarea at bounding box center [797, 290] width 1052 height 193
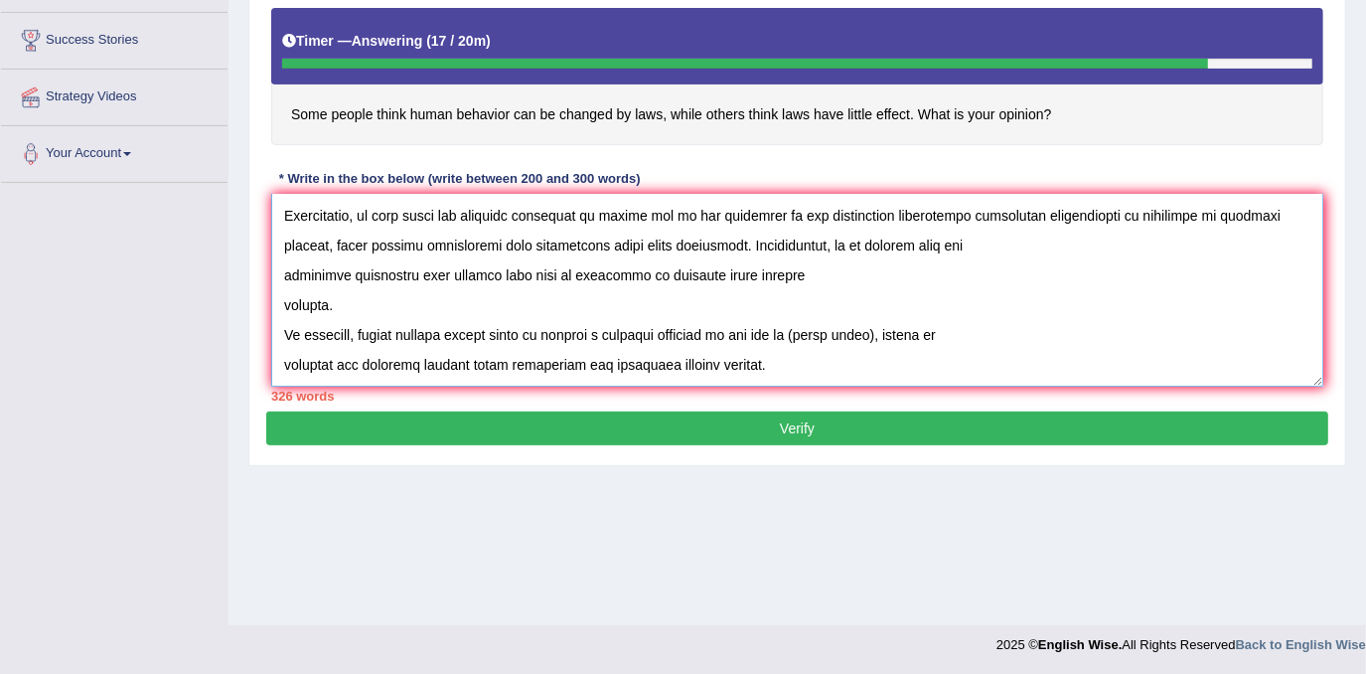
scroll to position [417, 0]
drag, startPoint x: 728, startPoint y: 335, endPoint x: 882, endPoint y: 354, distance: 155.1
click at [882, 354] on textarea at bounding box center [797, 290] width 1052 height 193
drag, startPoint x: 732, startPoint y: 334, endPoint x: 896, endPoint y: 338, distance: 164.0
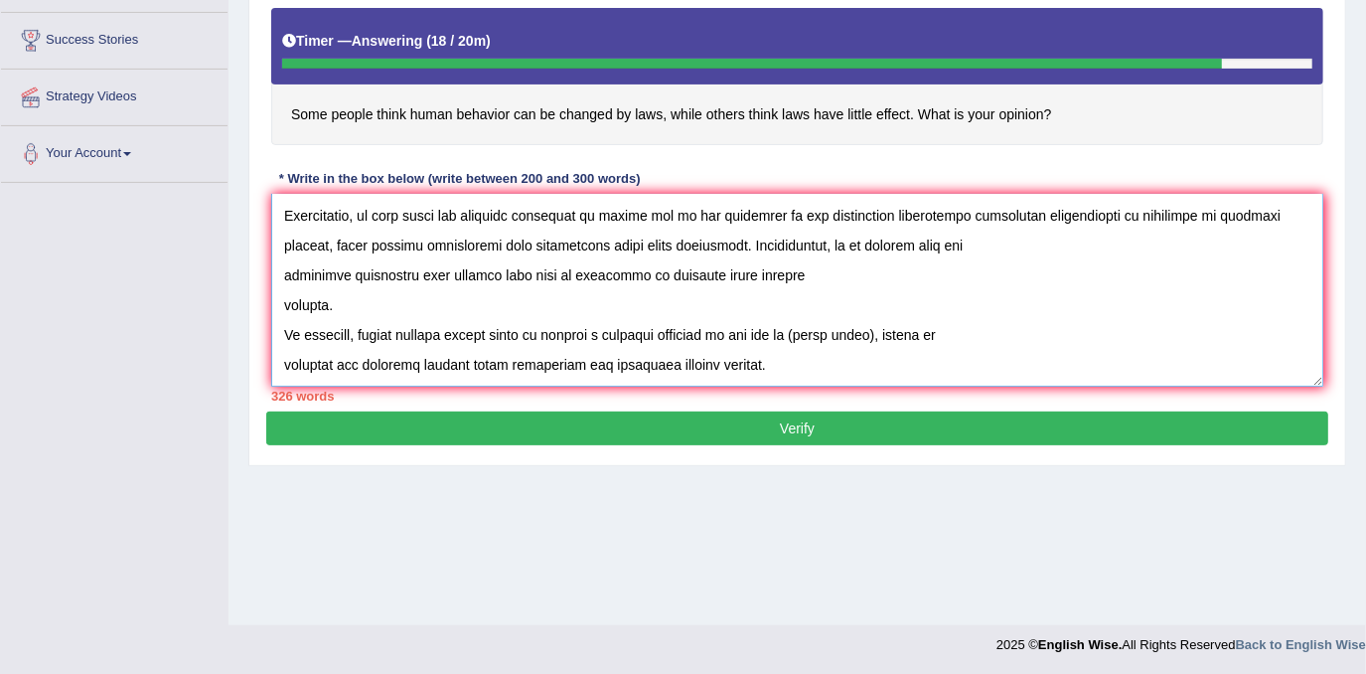
click at [896, 338] on textarea at bounding box center [797, 290] width 1052 height 193
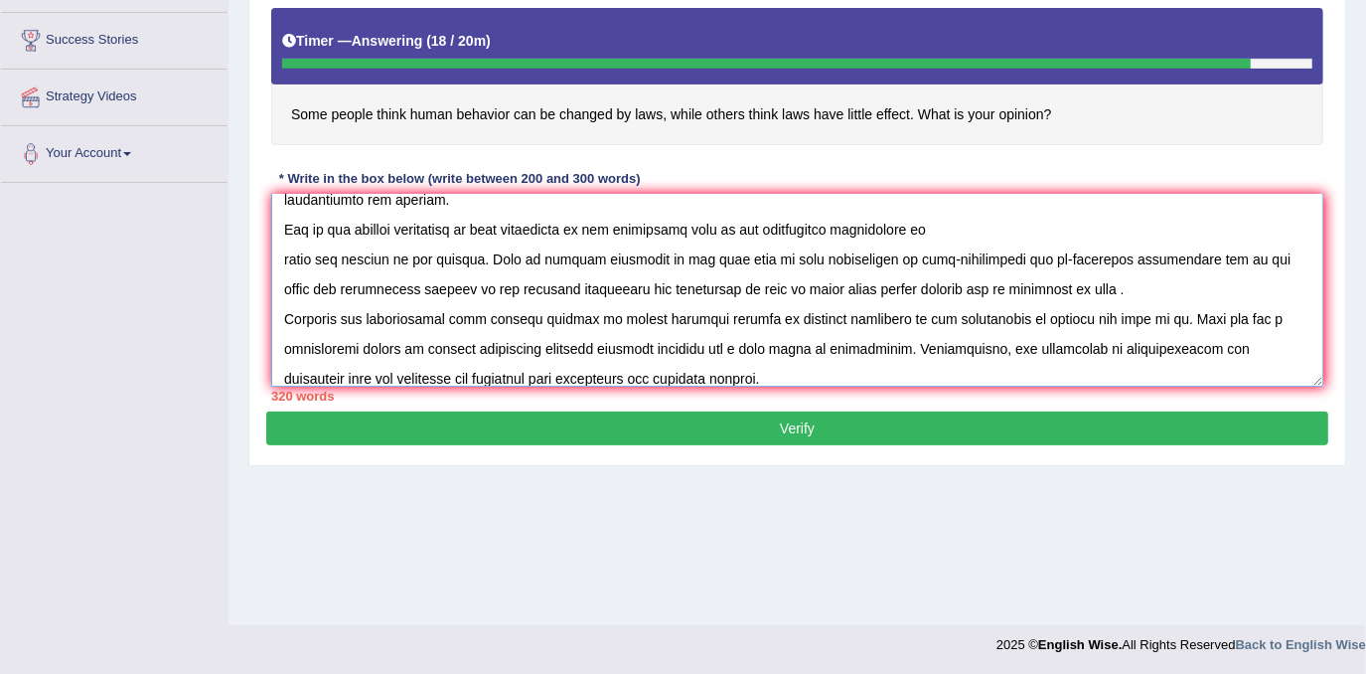
scroll to position [146, 0]
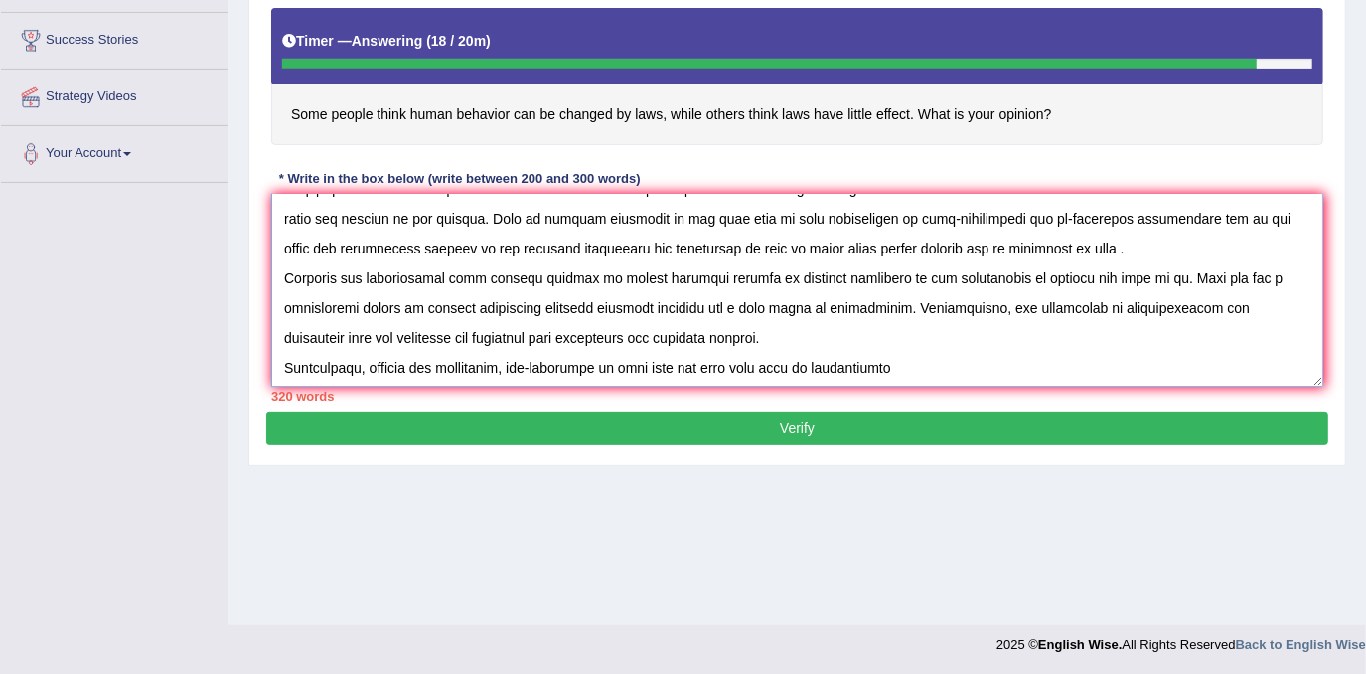
drag, startPoint x: 1146, startPoint y: 271, endPoint x: 892, endPoint y: 303, distance: 255.3
click at [892, 303] on textarea at bounding box center [797, 290] width 1052 height 193
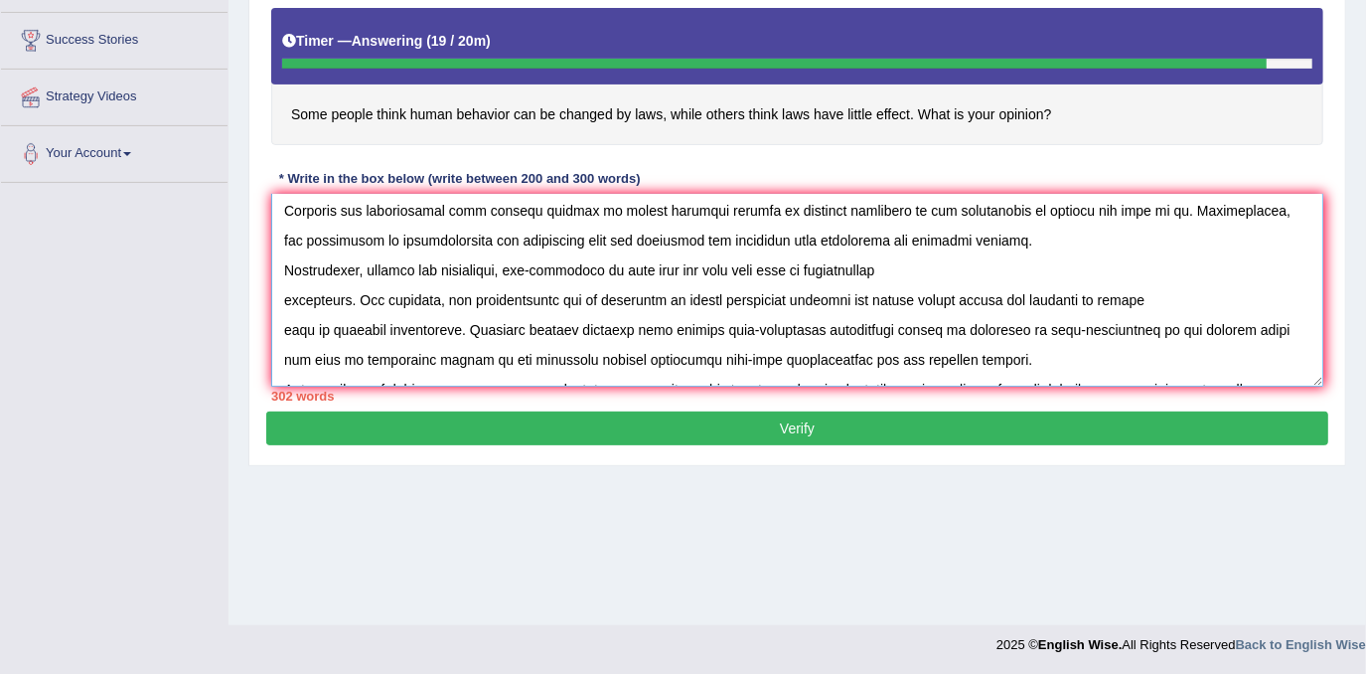
scroll to position [236, 0]
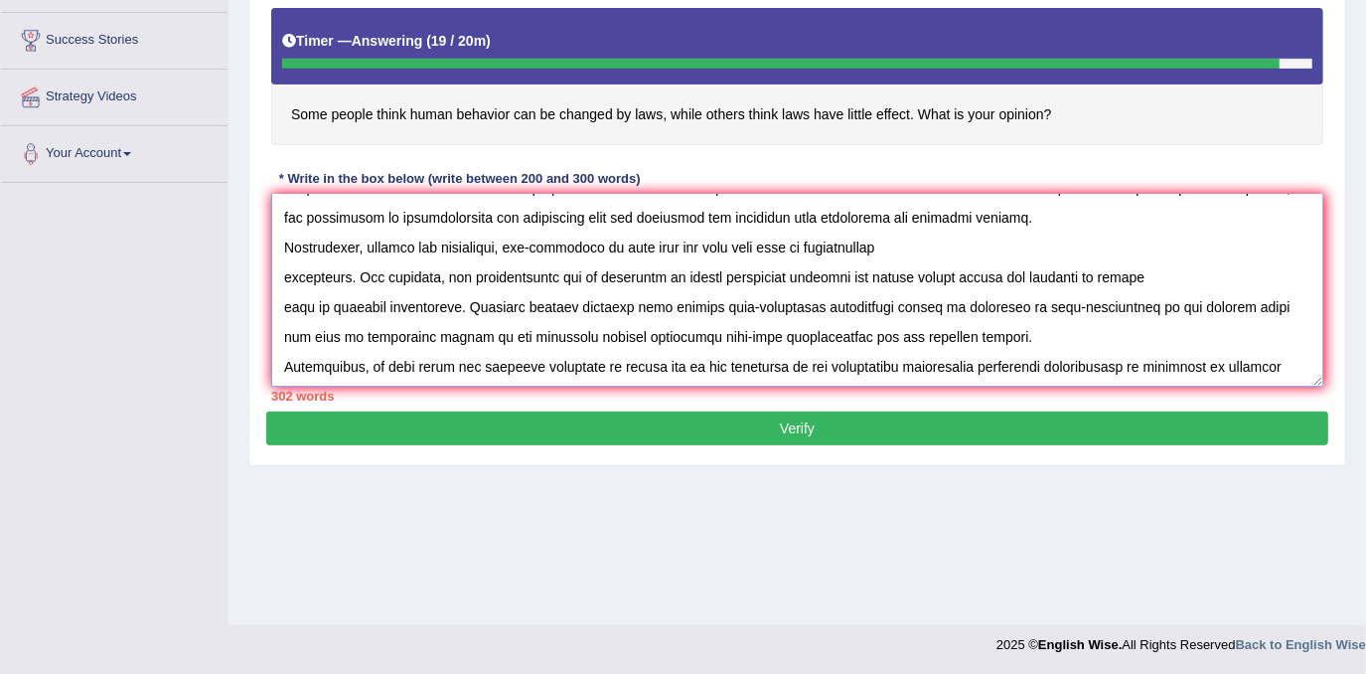
drag, startPoint x: 665, startPoint y: 277, endPoint x: 591, endPoint y: 290, distance: 74.6
click at [591, 290] on textarea at bounding box center [797, 290] width 1052 height 193
click at [600, 282] on textarea at bounding box center [797, 290] width 1052 height 193
drag, startPoint x: 598, startPoint y: 277, endPoint x: 671, endPoint y: 277, distance: 72.5
click at [671, 277] on textarea at bounding box center [797, 290] width 1052 height 193
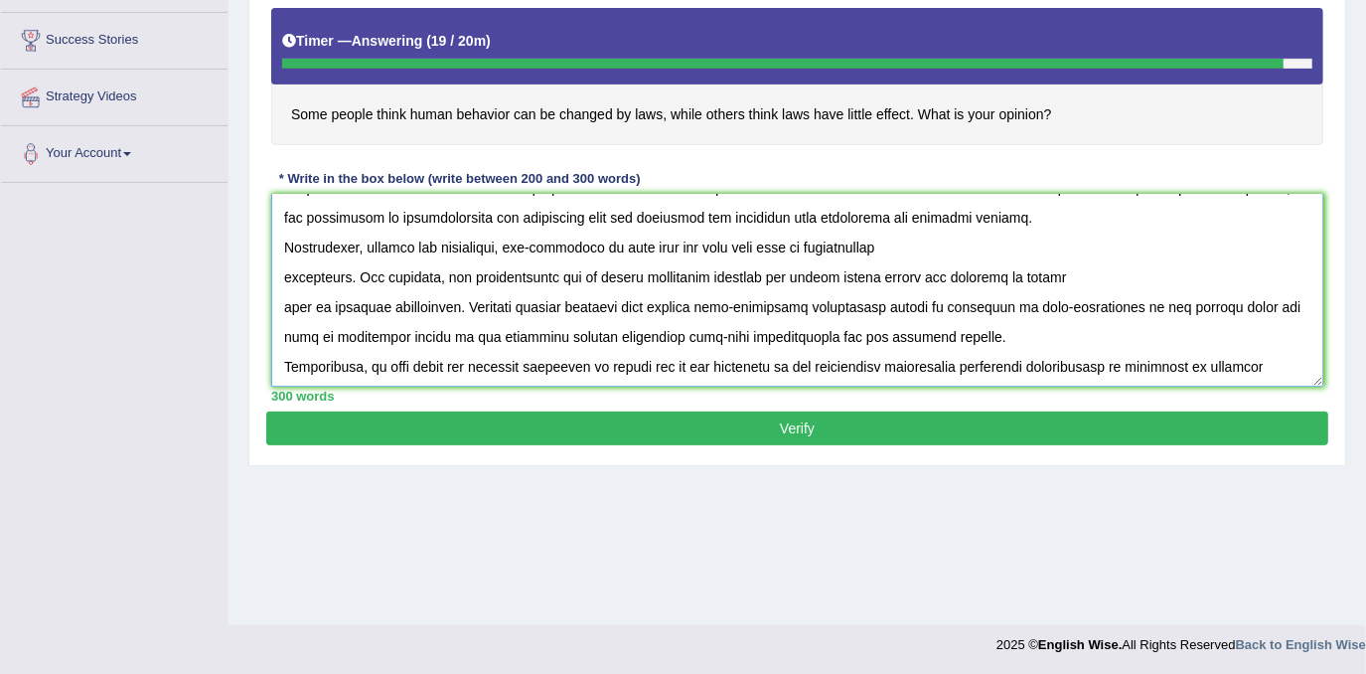
type textarea "The increasing influence of human behavior on laws on our lives has ignited num…"
click at [668, 414] on button "Verify" at bounding box center [797, 428] width 1062 height 34
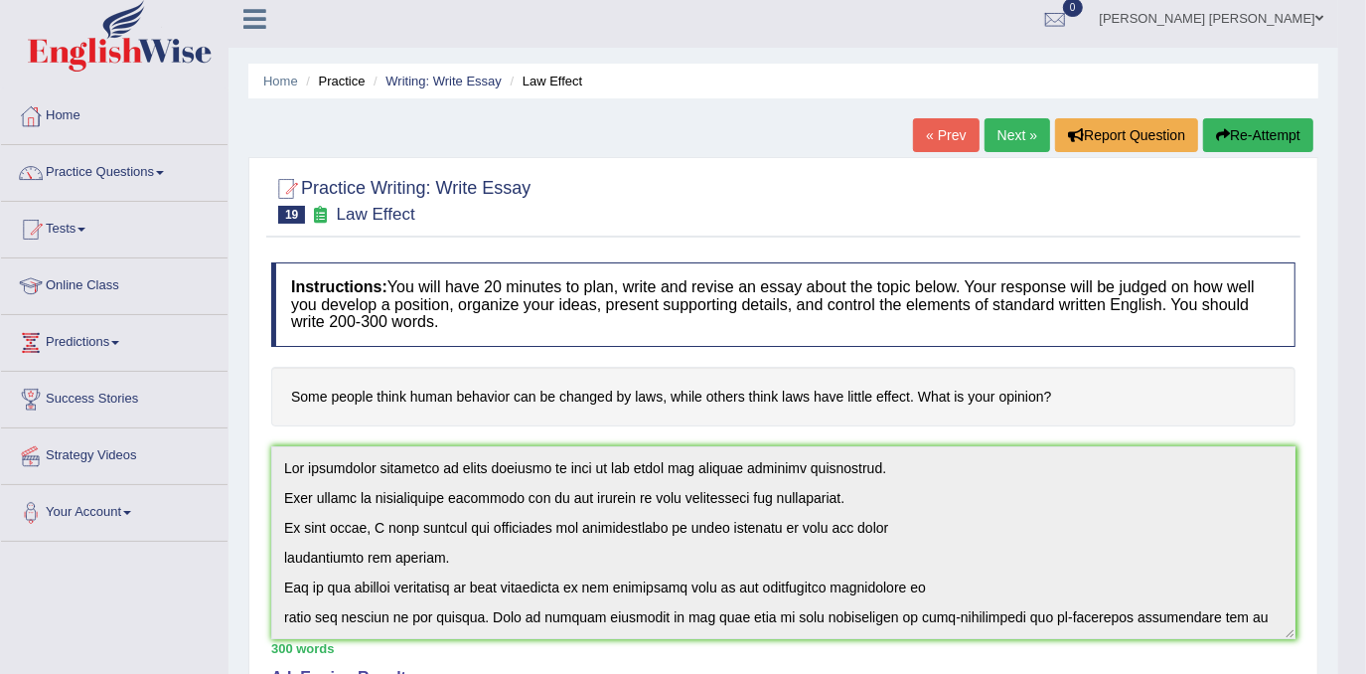
scroll to position [0, 0]
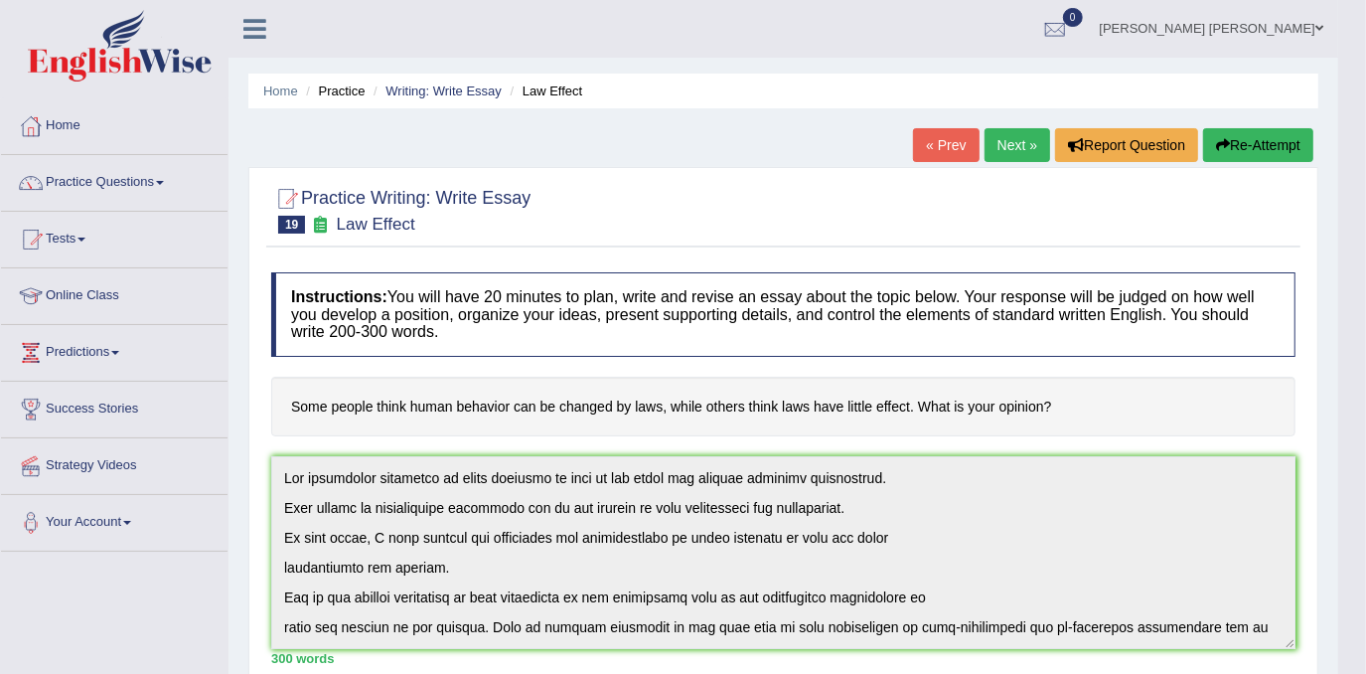
click at [1280, 148] on button "Re-Attempt" at bounding box center [1258, 145] width 110 height 34
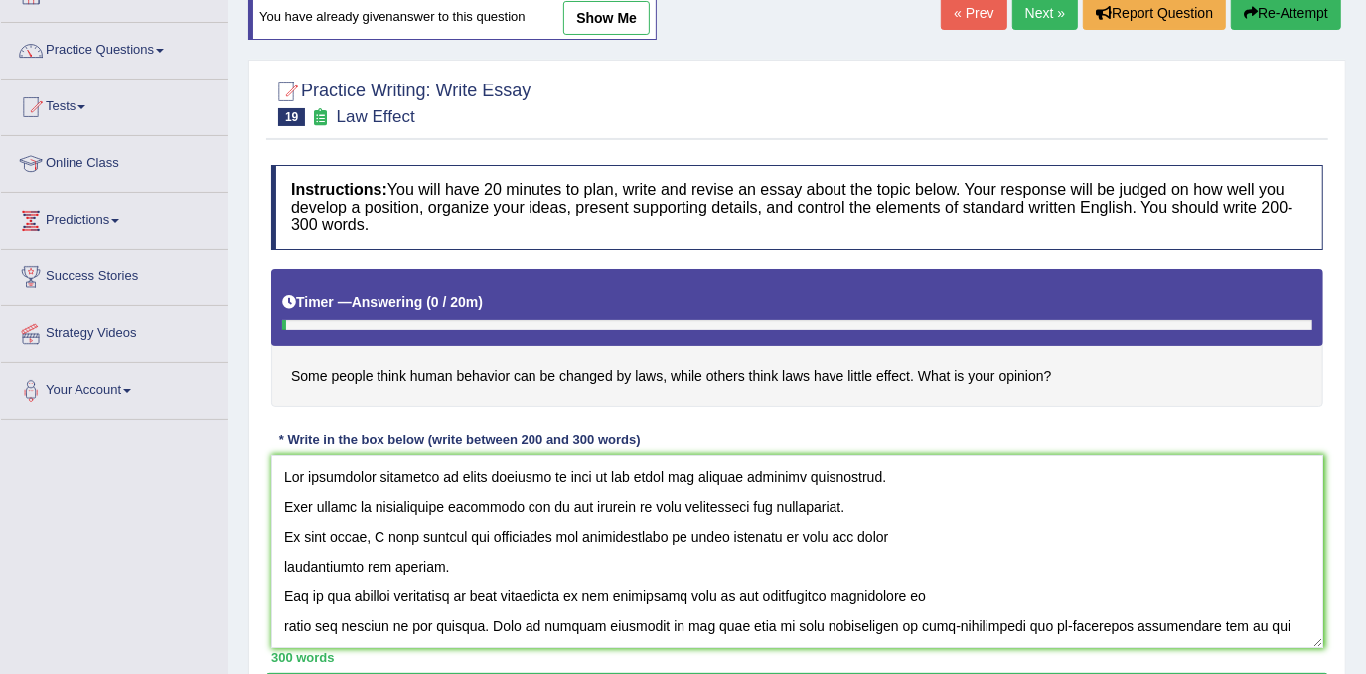
scroll to position [89, 0]
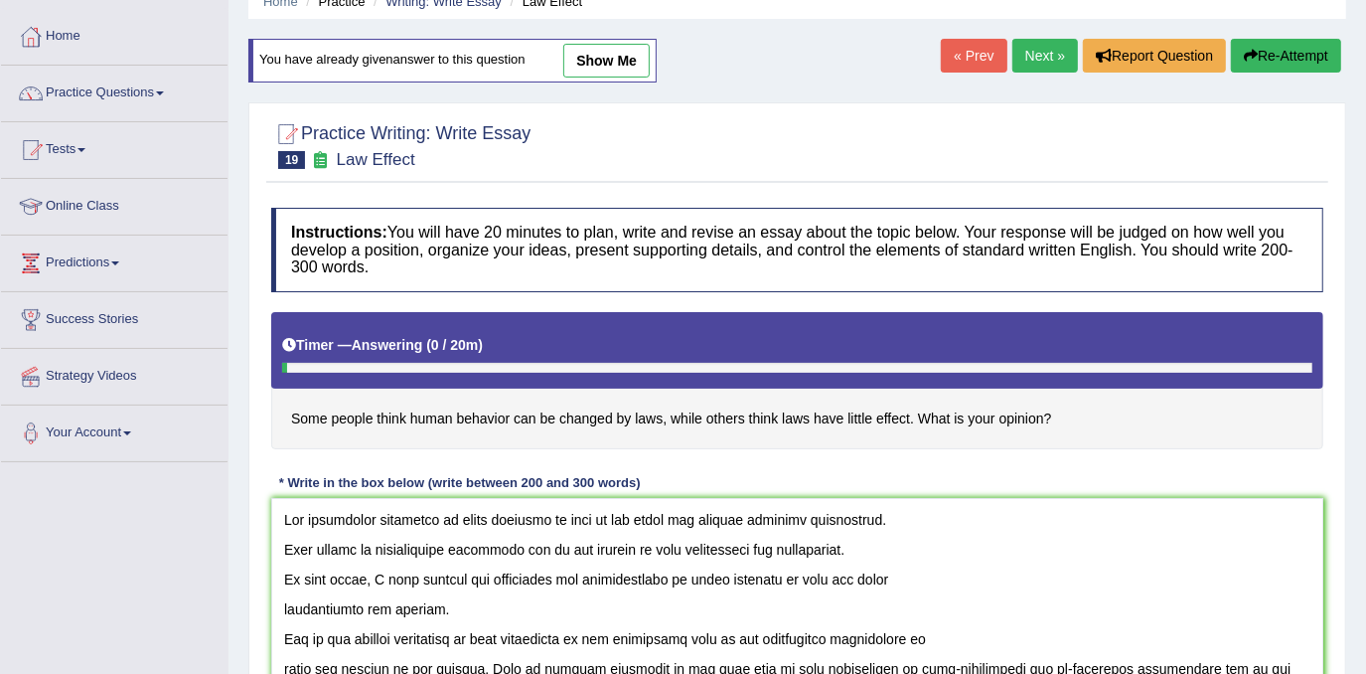
click at [542, 520] on textarea at bounding box center [797, 594] width 1052 height 193
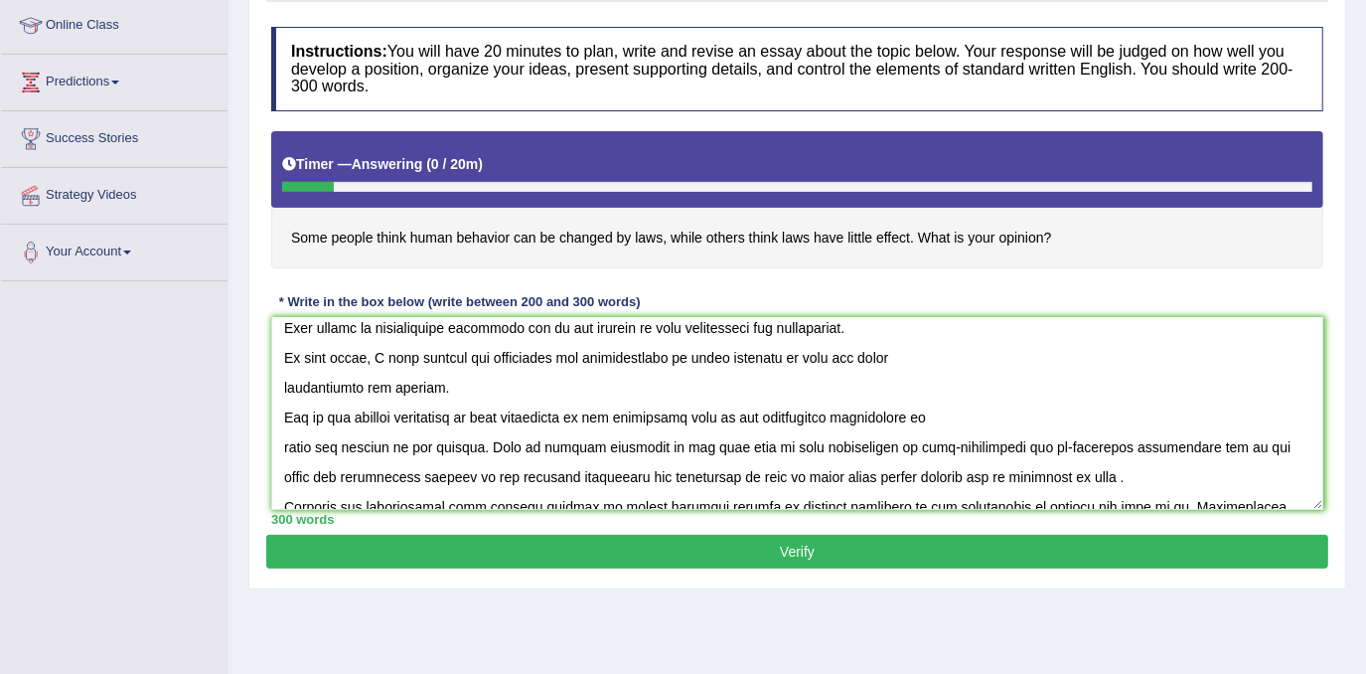
scroll to position [0, 0]
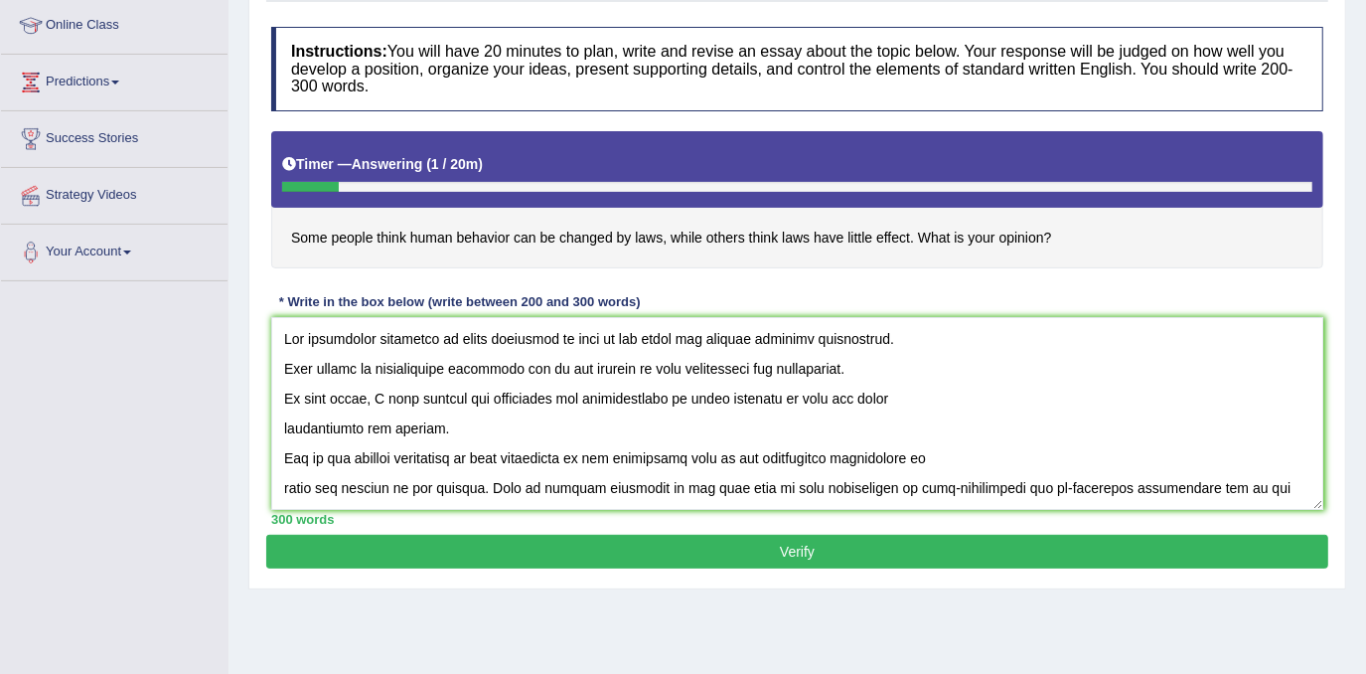
click at [777, 393] on textarea at bounding box center [797, 413] width 1052 height 193
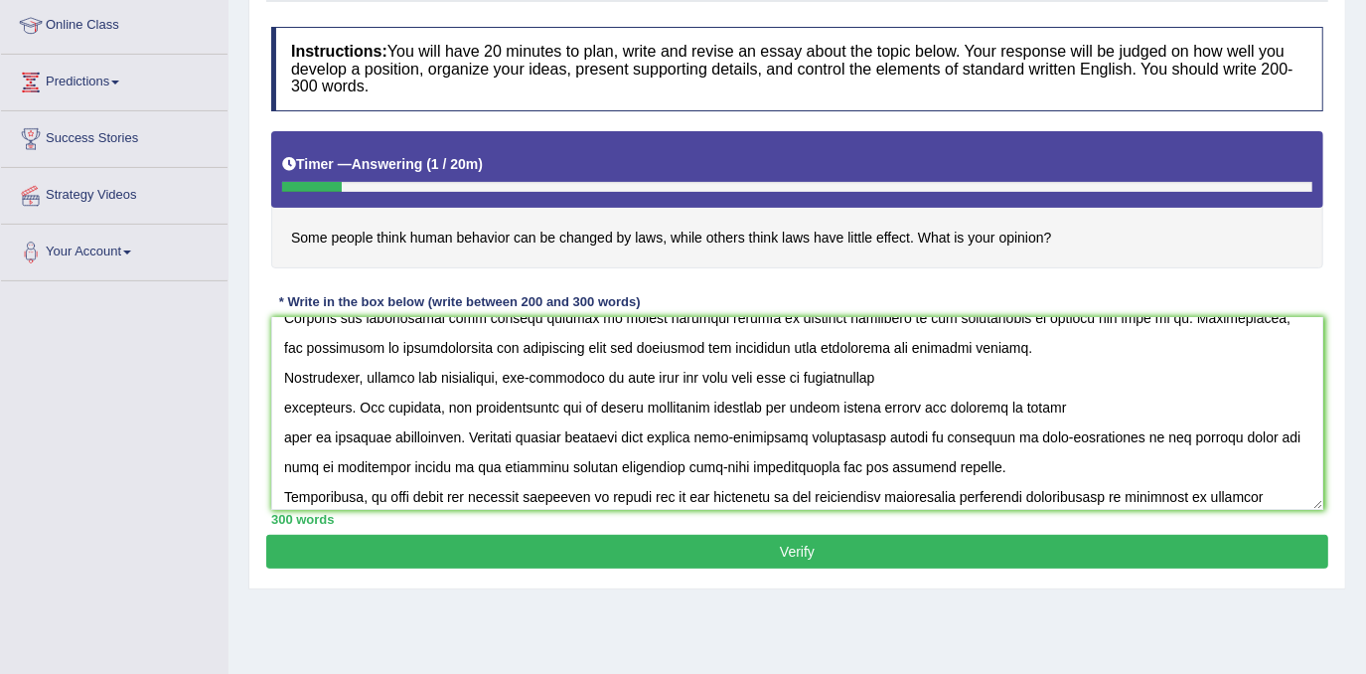
scroll to position [270, 0]
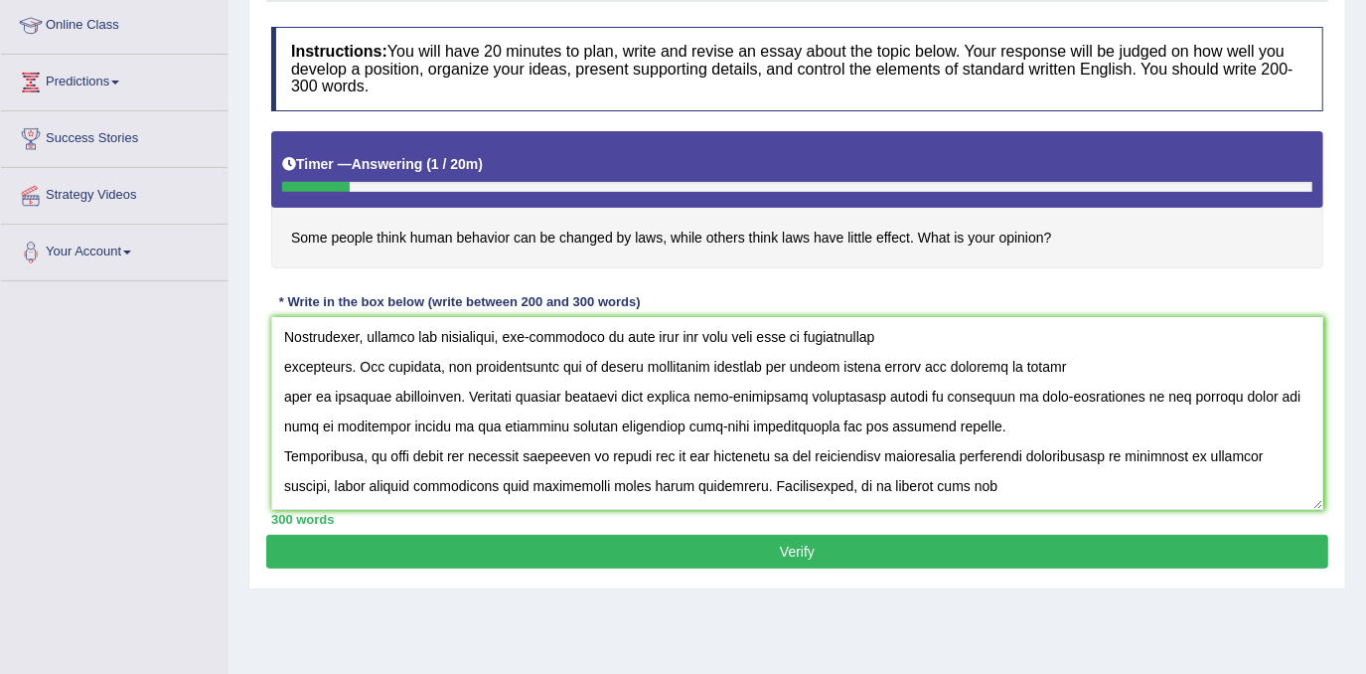
click at [815, 396] on textarea at bounding box center [797, 413] width 1052 height 193
drag, startPoint x: 375, startPoint y: 417, endPoint x: 395, endPoint y: 438, distance: 29.5
click at [376, 417] on textarea at bounding box center [797, 413] width 1052 height 193
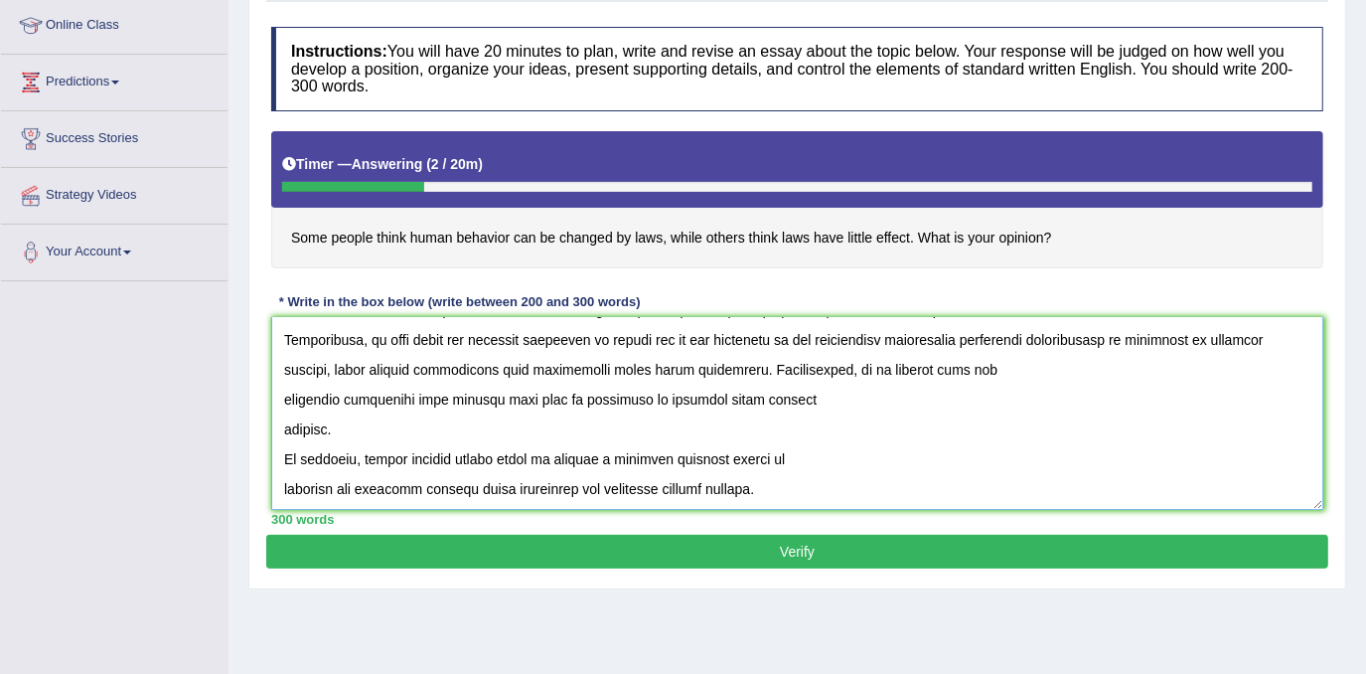
scroll to position [386, 0]
type textarea "The increasing influence of human behaviour on laws on our lives has ignited nu…"
click at [577, 538] on button "Verify" at bounding box center [797, 552] width 1062 height 34
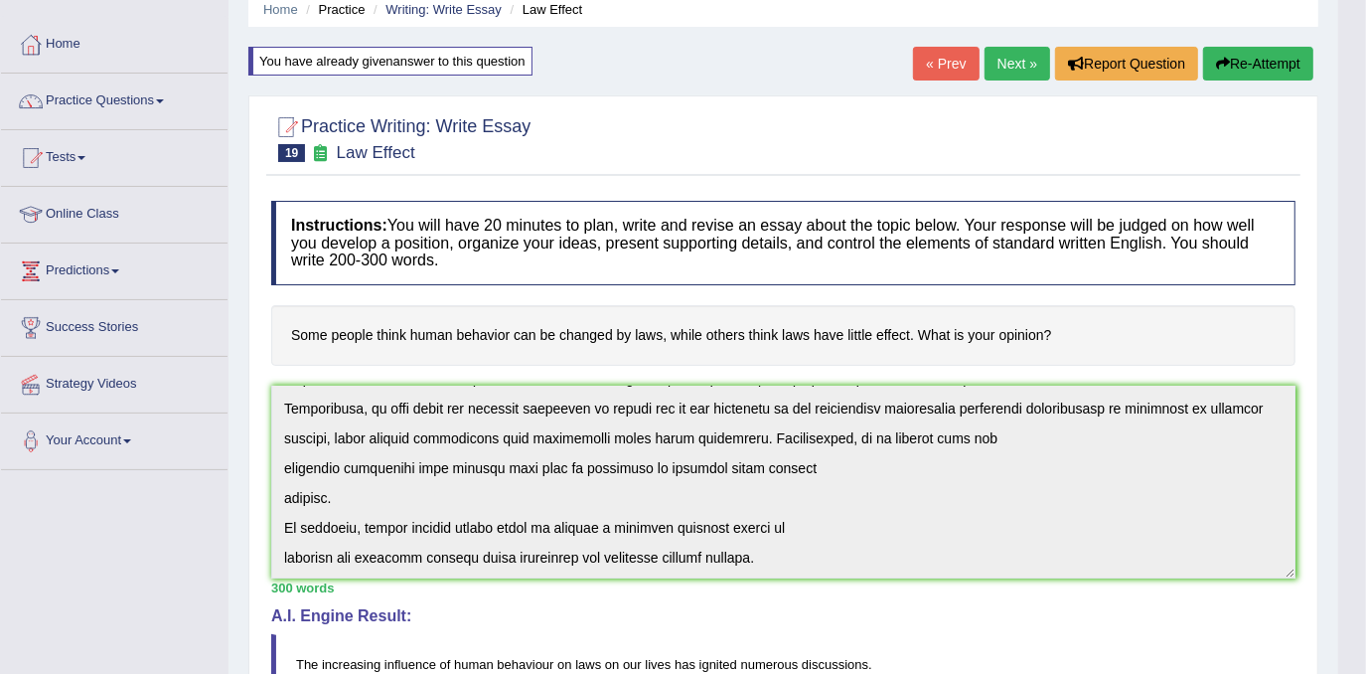
scroll to position [180, 0]
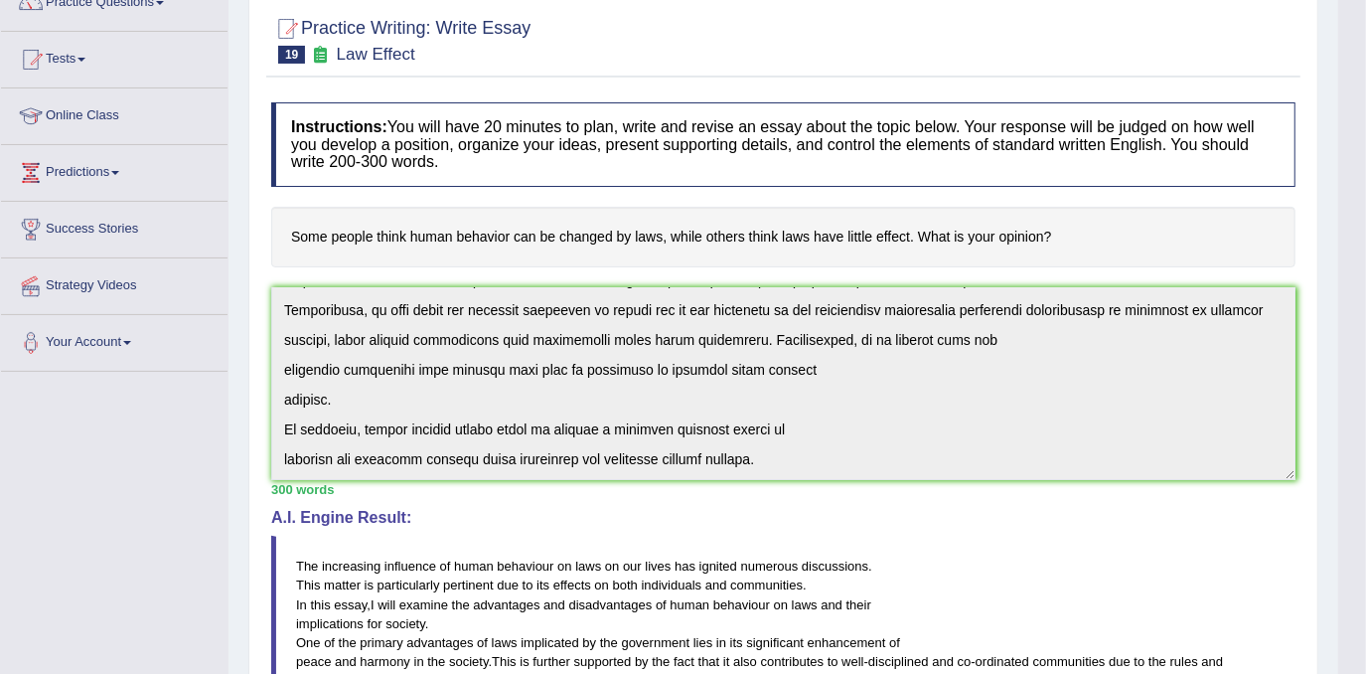
click at [779, 495] on div "Instructions: You will have 20 minutes to plan, write and revise an essay about…" at bounding box center [783, 610] width 1034 height 1036
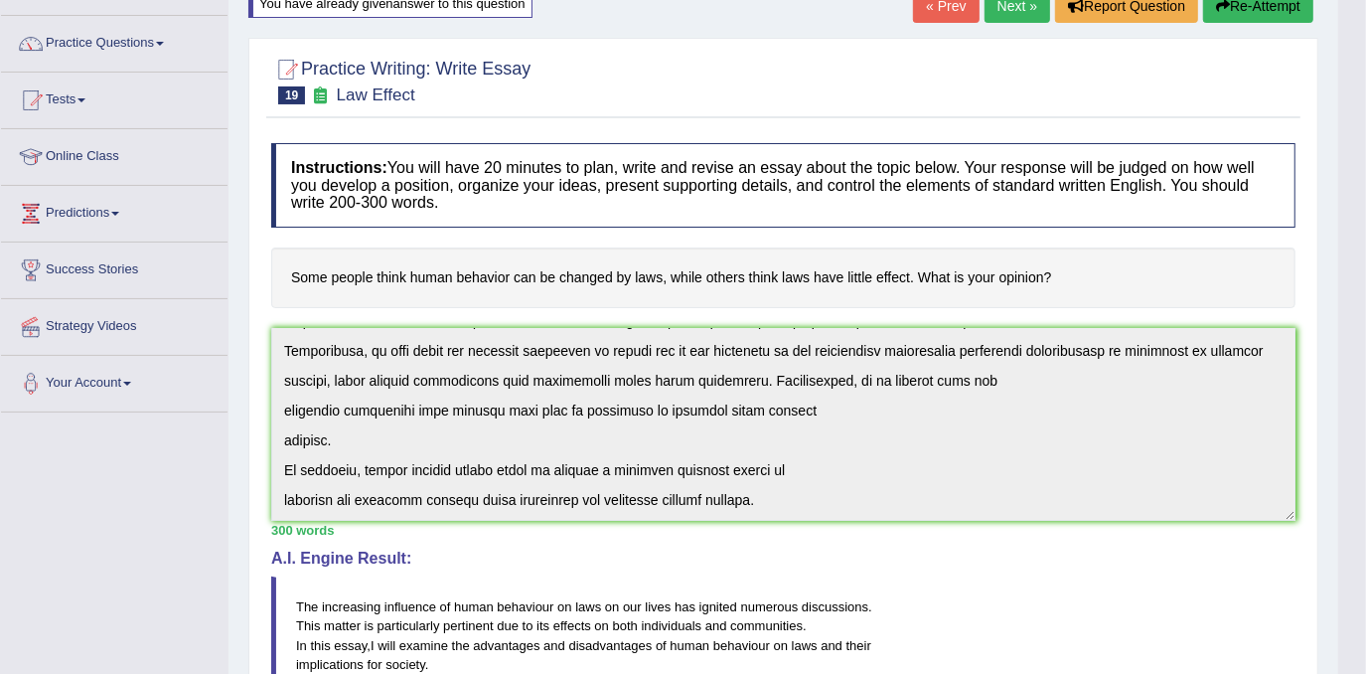
scroll to position [0, 0]
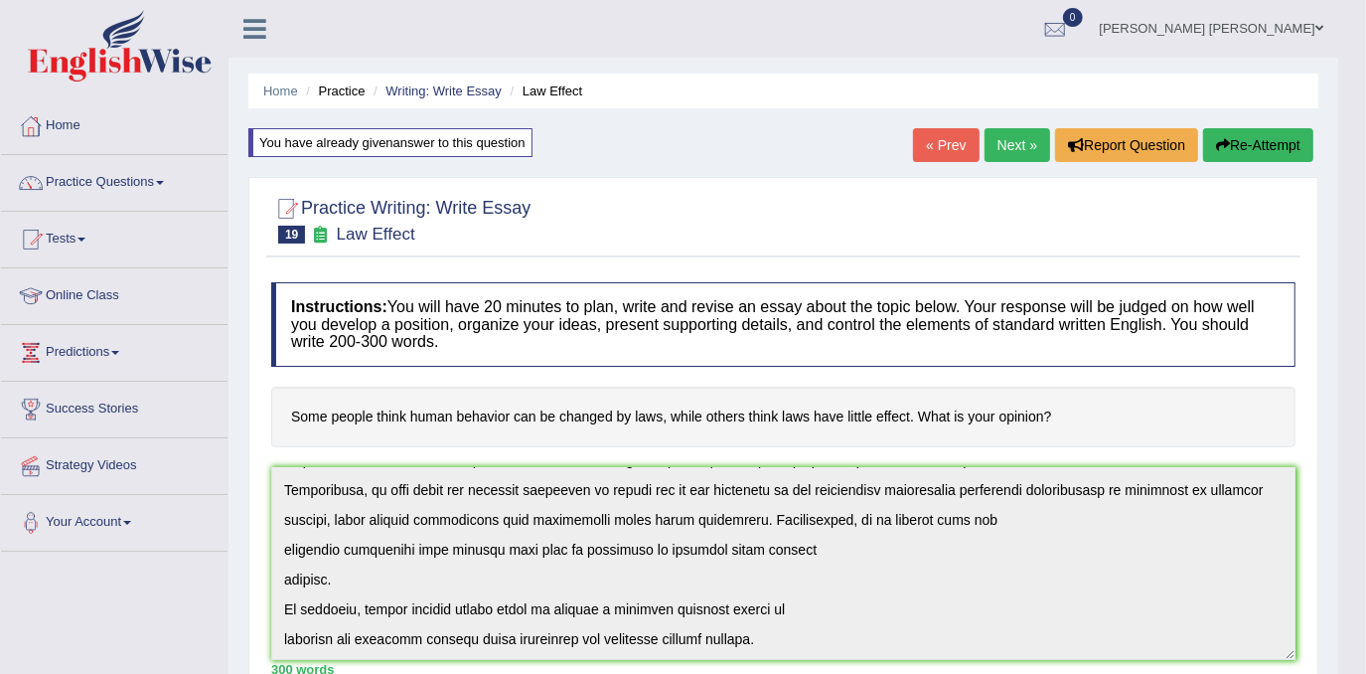
click at [1234, 137] on button "Re-Attempt" at bounding box center [1258, 145] width 110 height 34
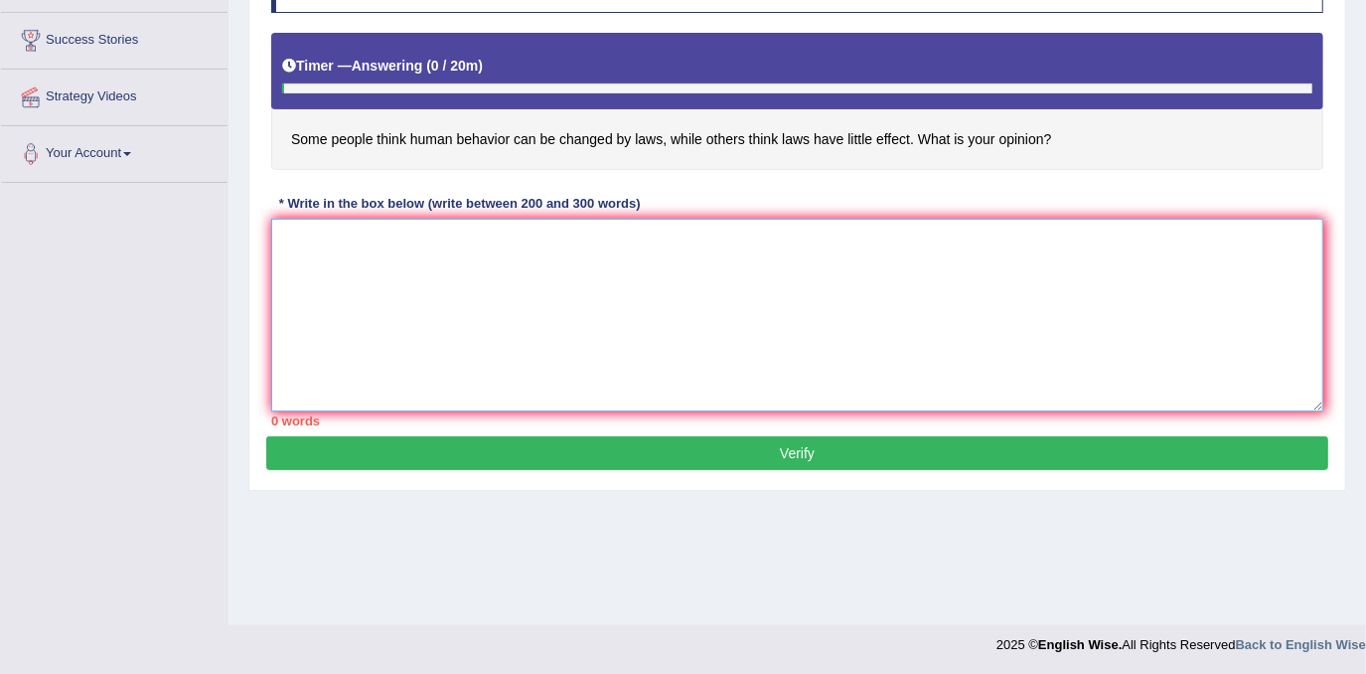
paste textarea "The increasing influence of human behaviour on laws on our lives has ignited nu…"
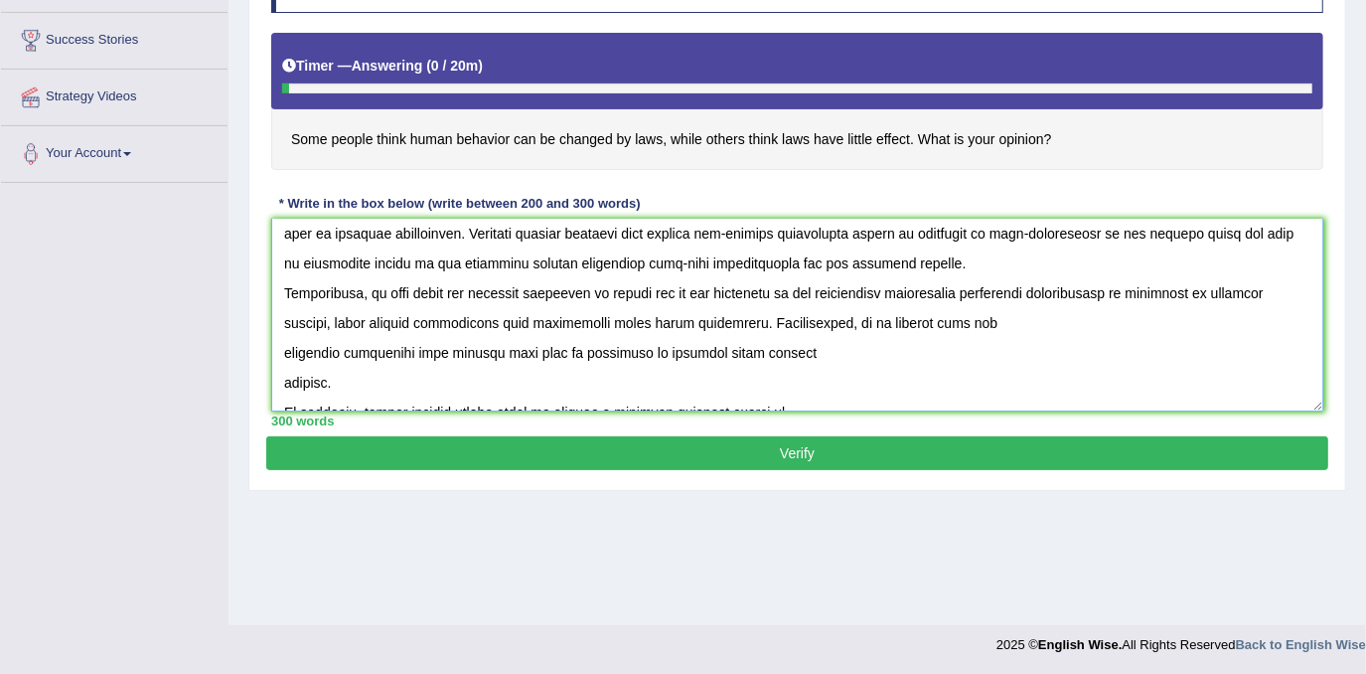
scroll to position [296, 0]
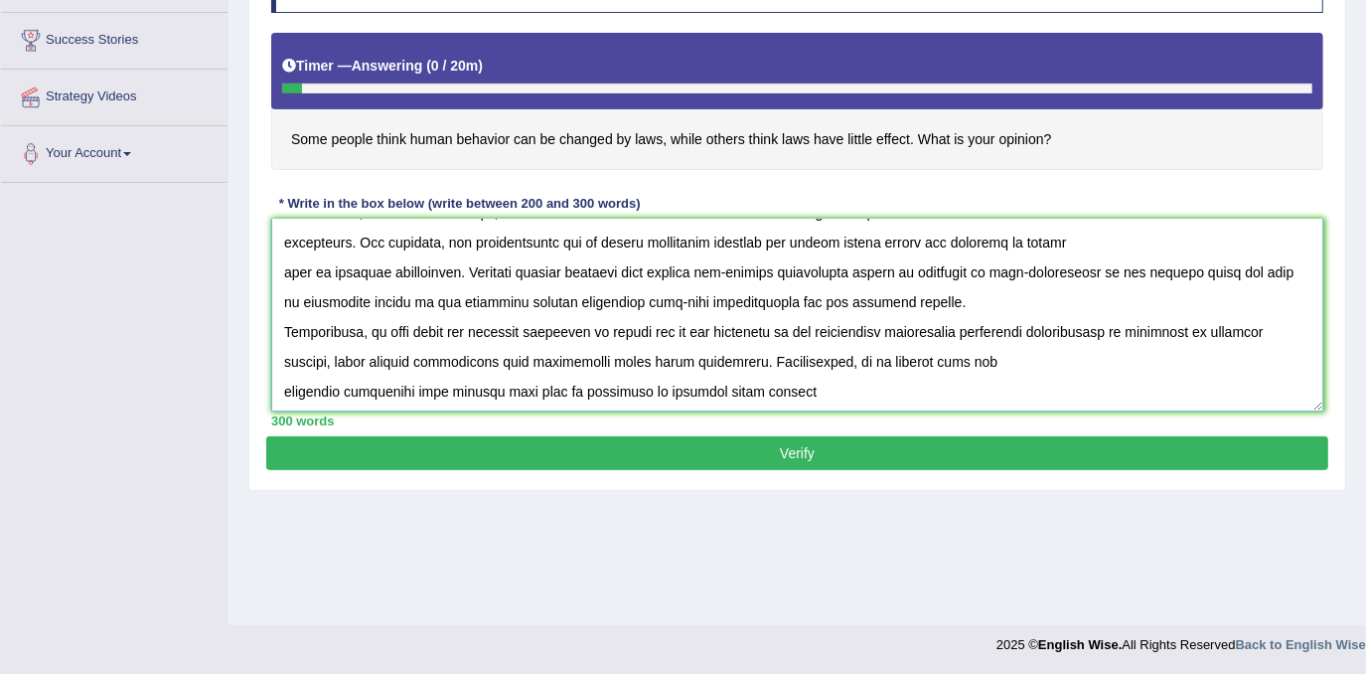
click at [853, 268] on textarea at bounding box center [797, 315] width 1052 height 193
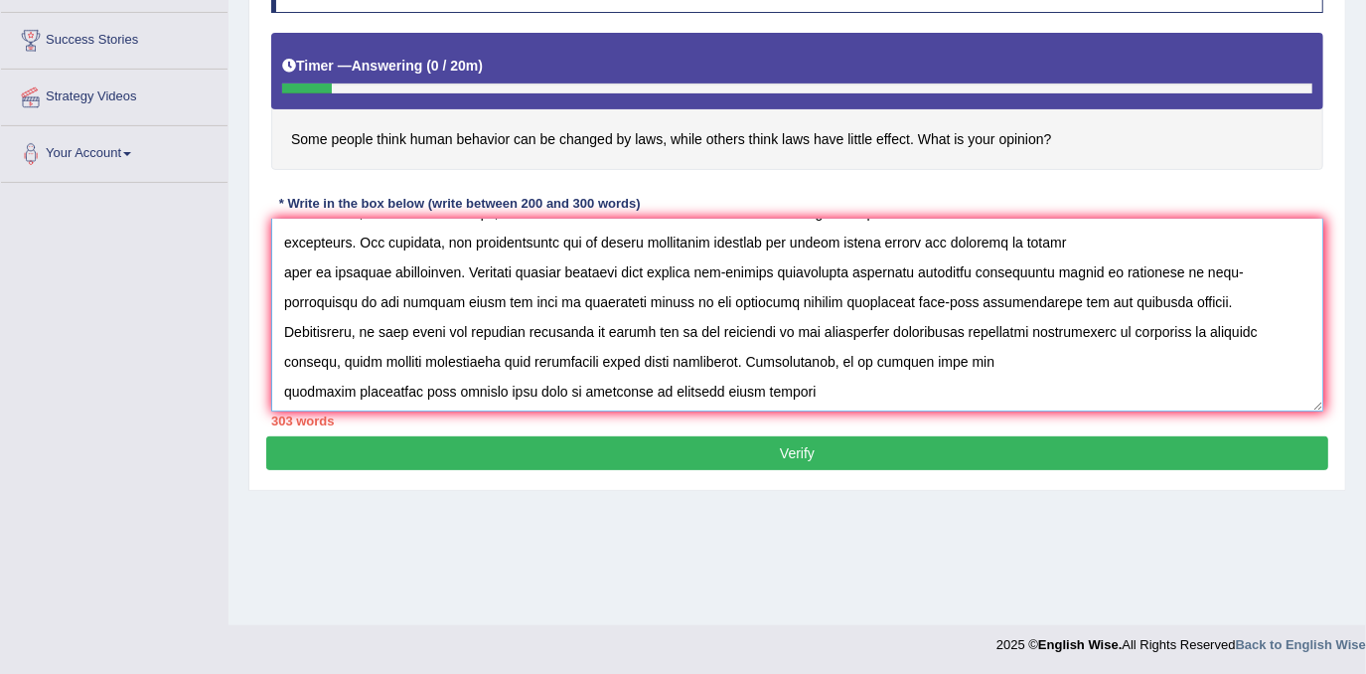
click at [884, 332] on textarea at bounding box center [797, 315] width 1052 height 193
click at [699, 337] on textarea at bounding box center [797, 315] width 1052 height 193
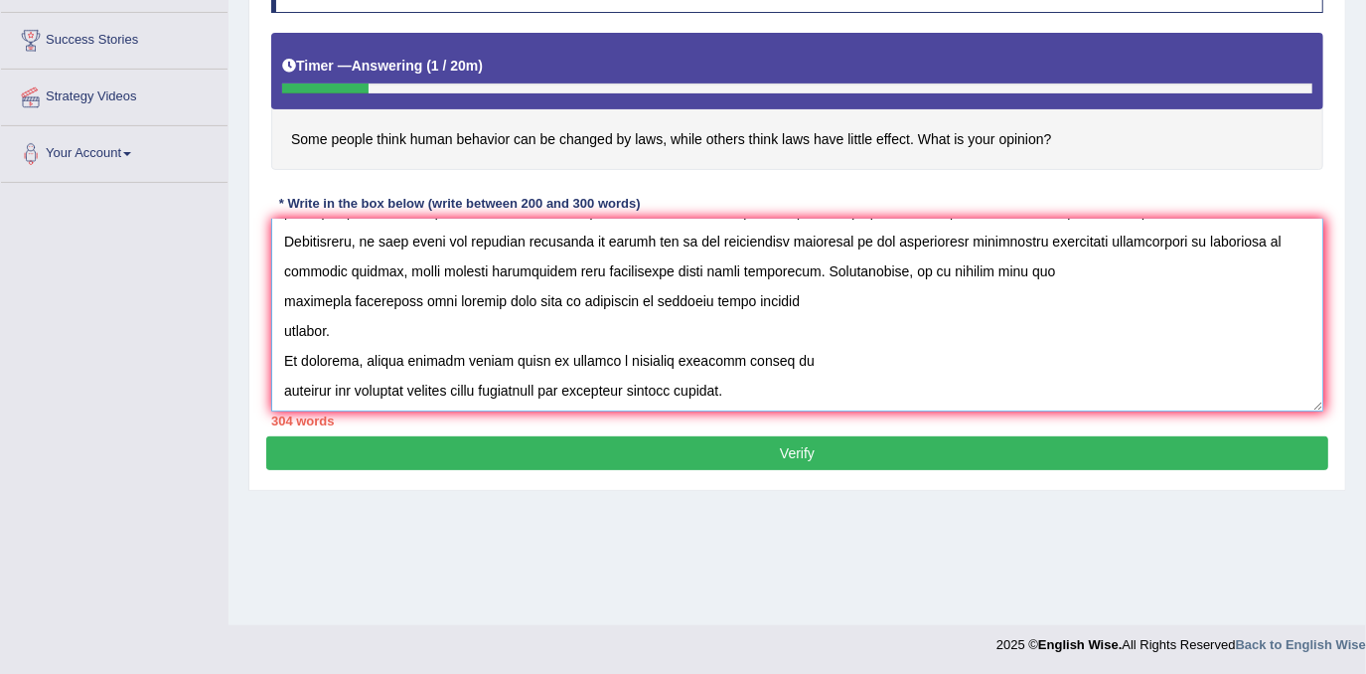
drag, startPoint x: 470, startPoint y: 387, endPoint x: 760, endPoint y: 395, distance: 290.2
click at [760, 395] on textarea at bounding box center [797, 315] width 1052 height 193
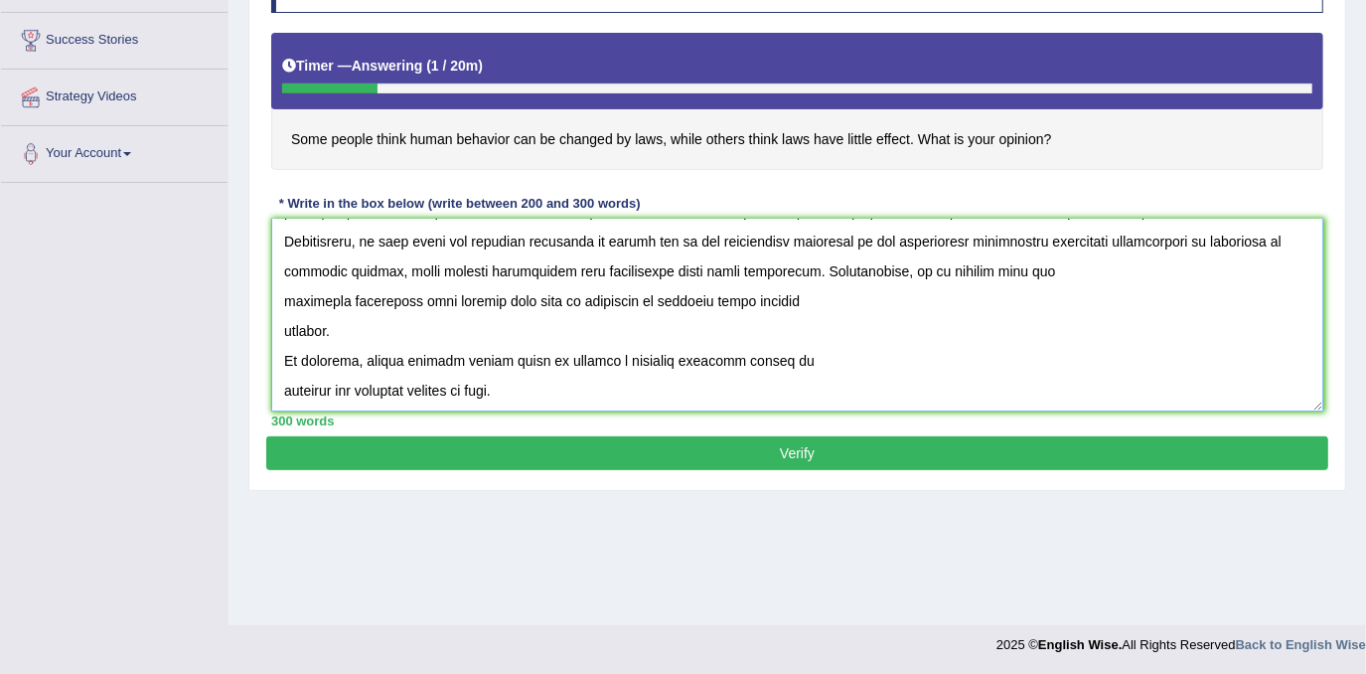
type textarea "The increasing influence of human behaviour on laws on our lives has ignited nu…"
click at [757, 436] on button "Verify" at bounding box center [797, 453] width 1062 height 34
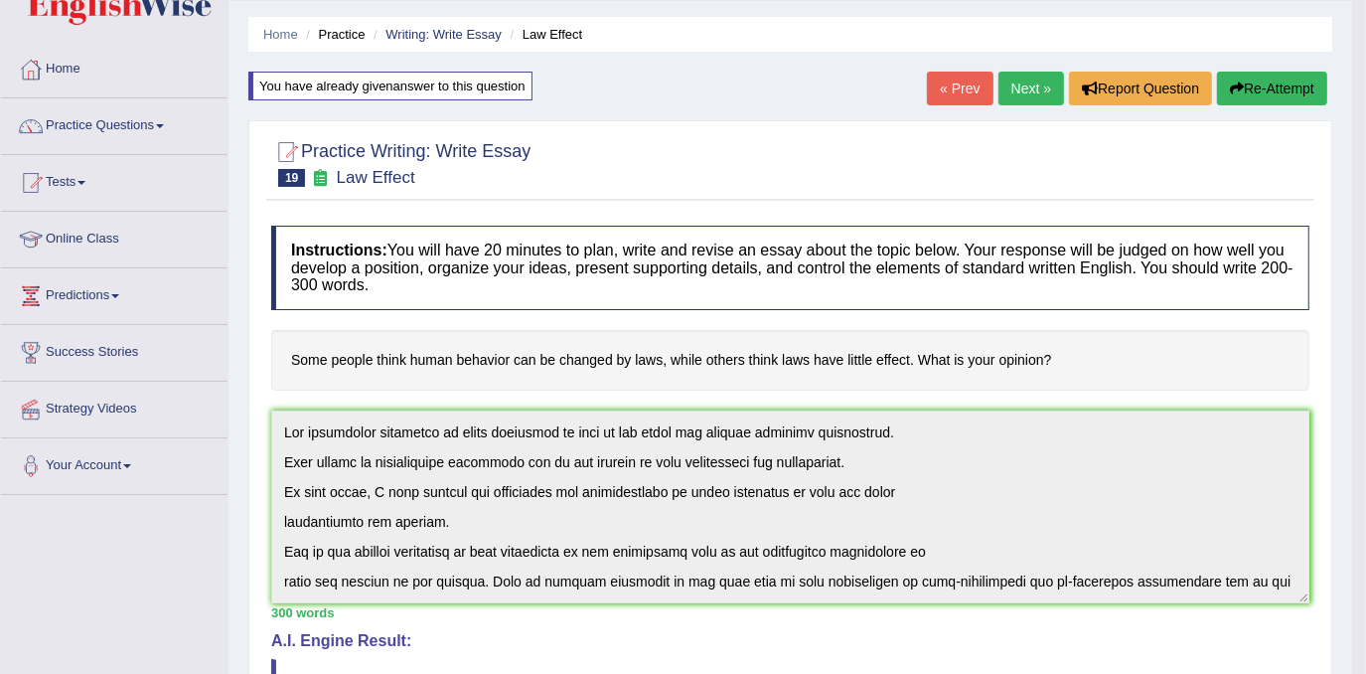
scroll to position [0, 0]
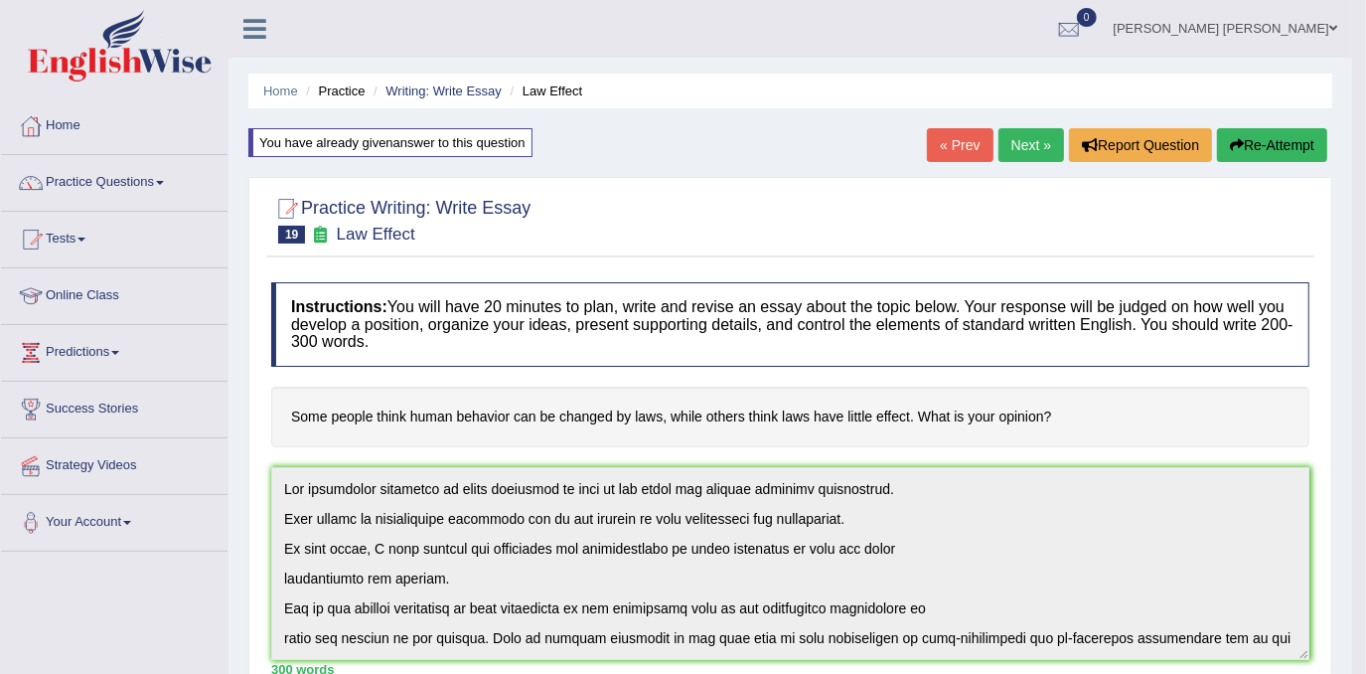
click at [1022, 153] on link "Next »" at bounding box center [1031, 145] width 66 height 34
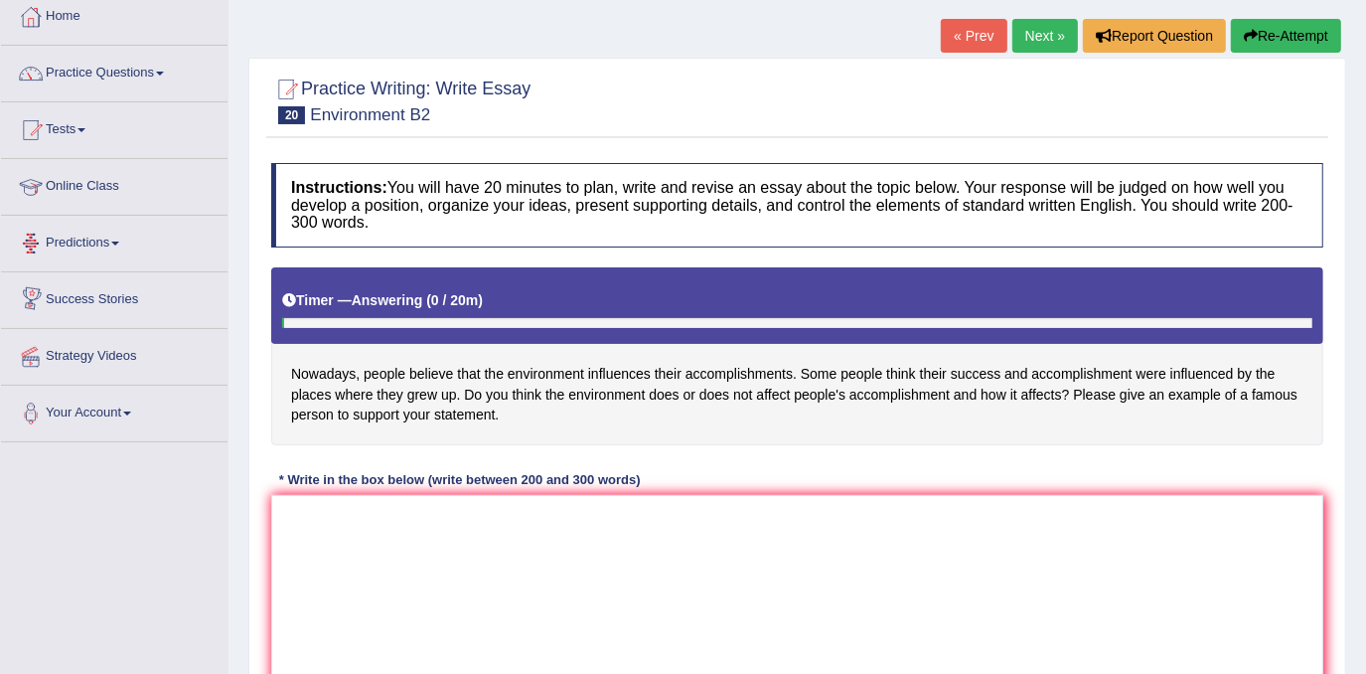
scroll to position [105, 0]
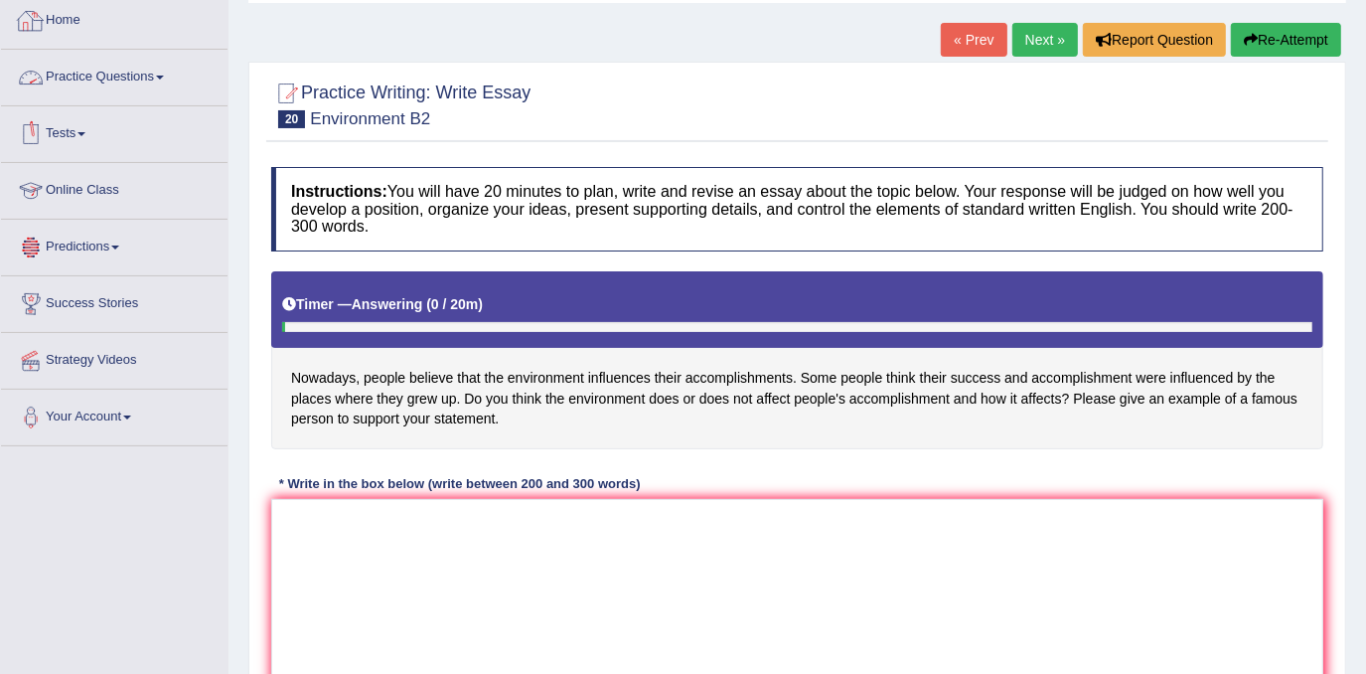
click at [69, 22] on link "Home" at bounding box center [114, 18] width 227 height 50
